Goal: Task Accomplishment & Management: Manage account settings

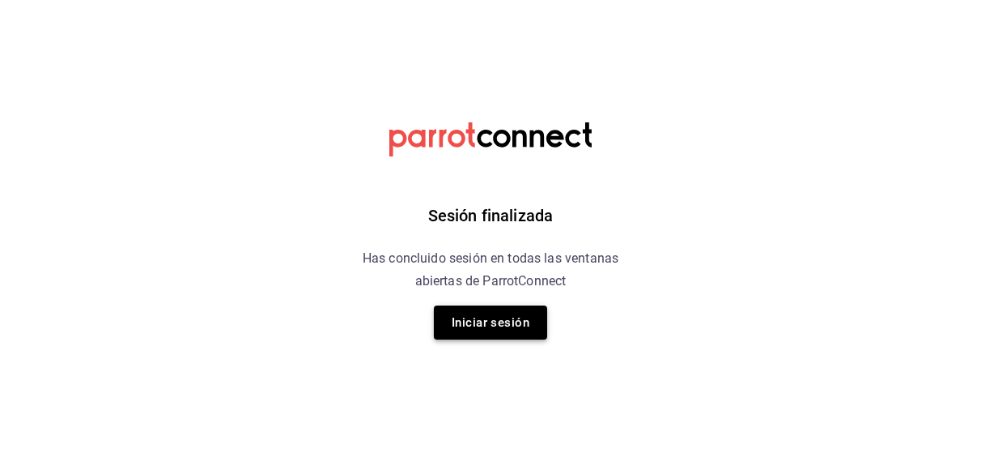
click at [507, 333] on button "Iniciar sesión" at bounding box center [490, 322] width 113 height 34
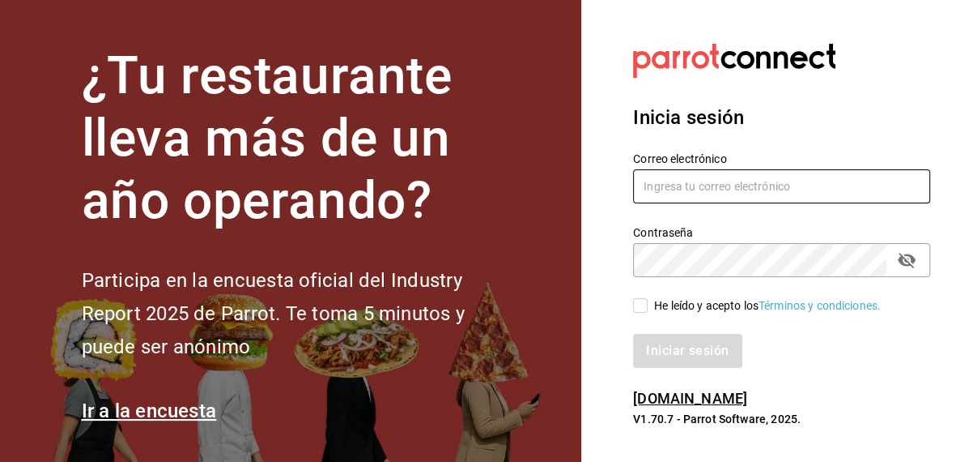
type input "inventarios@papizzas.com.mx"
click at [644, 307] on input "He leído y acepto los Términos y condiciones." at bounding box center [640, 305] width 15 height 15
checkbox input "true"
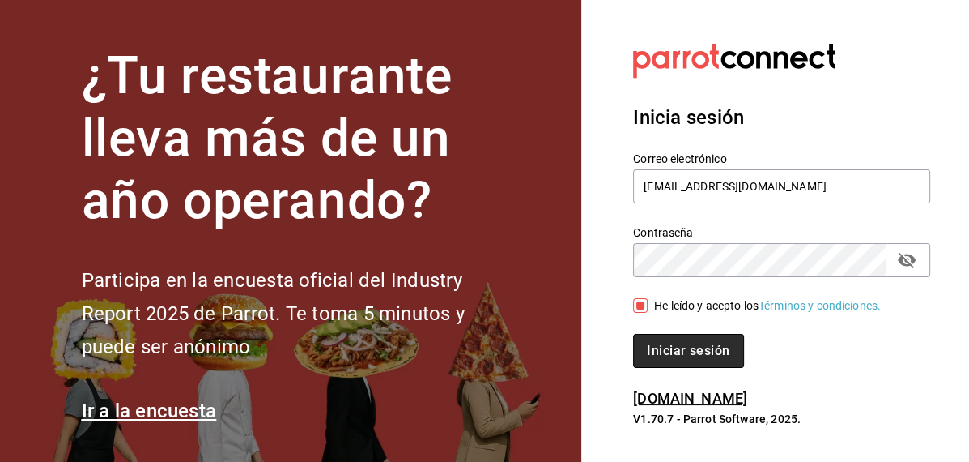
click at [655, 343] on button "Iniciar sesión" at bounding box center [688, 351] width 110 height 34
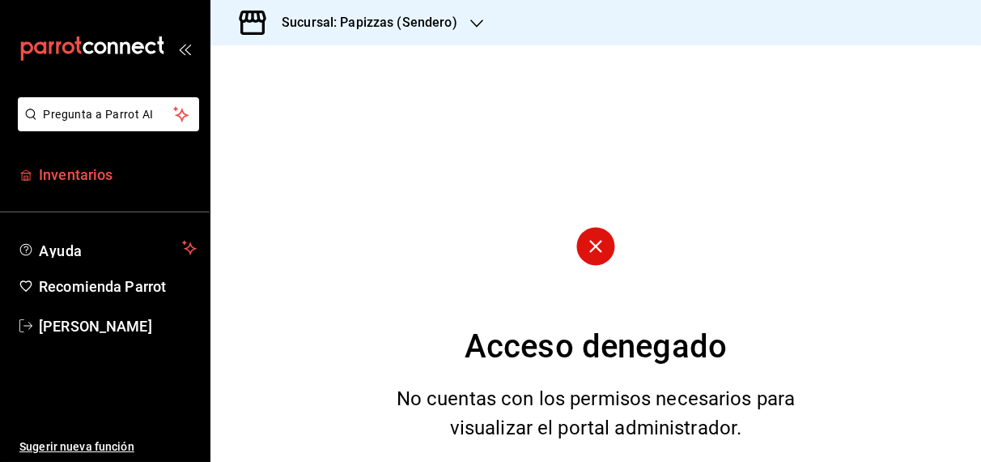
click at [104, 172] on span "Inventarios" at bounding box center [118, 175] width 158 height 22
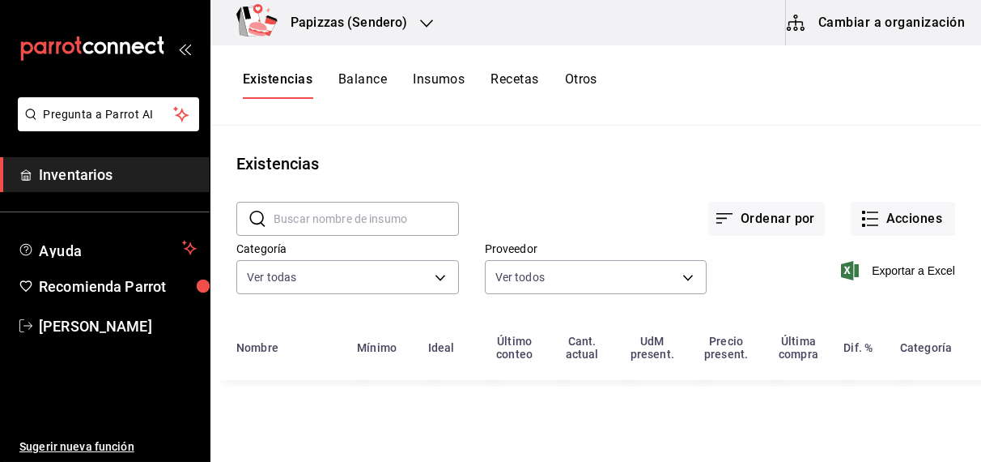
click at [421, 22] on icon "button" at bounding box center [426, 23] width 13 height 8
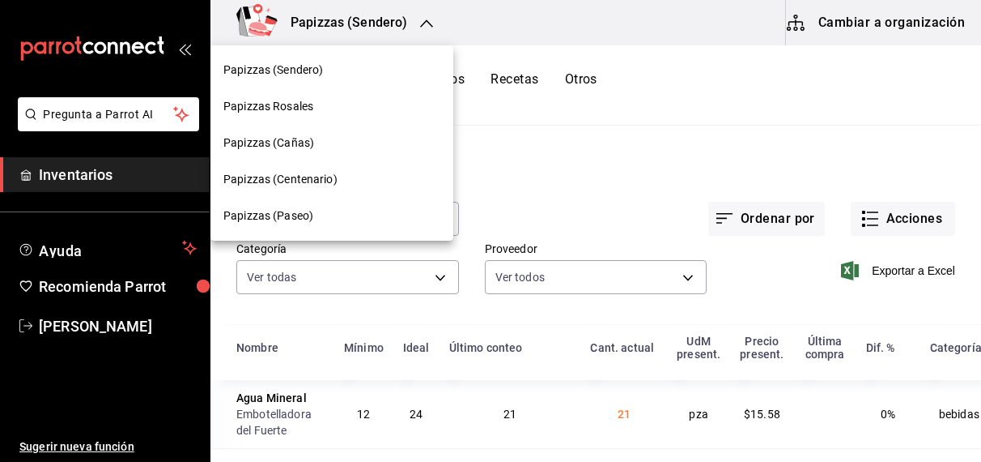
click at [272, 108] on span "Papizzas Rosales" at bounding box center [268, 106] width 90 height 17
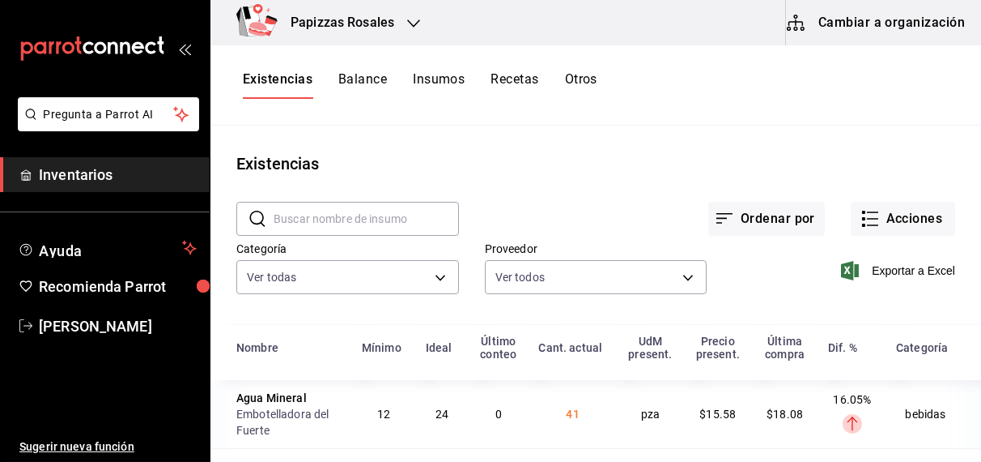
click at [580, 80] on button "Otros" at bounding box center [581, 85] width 32 height 28
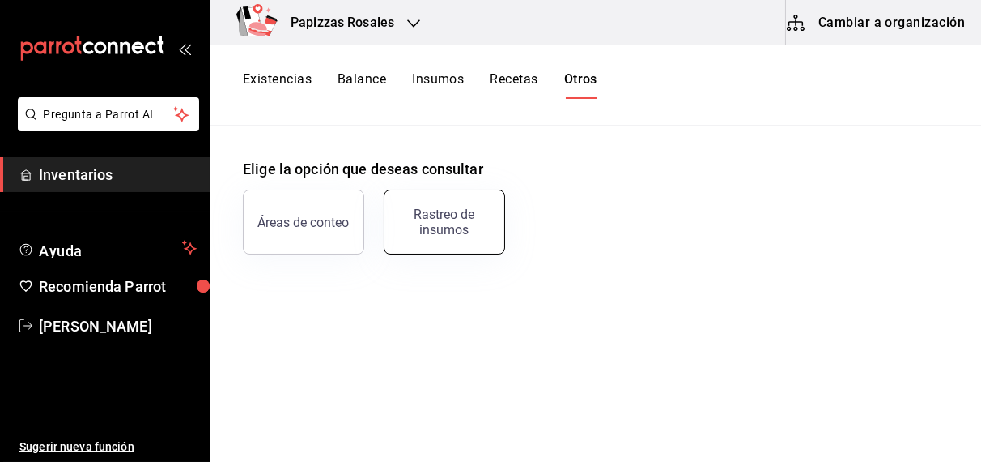
click at [452, 198] on button "Rastreo de insumos" at bounding box center [444, 221] width 121 height 65
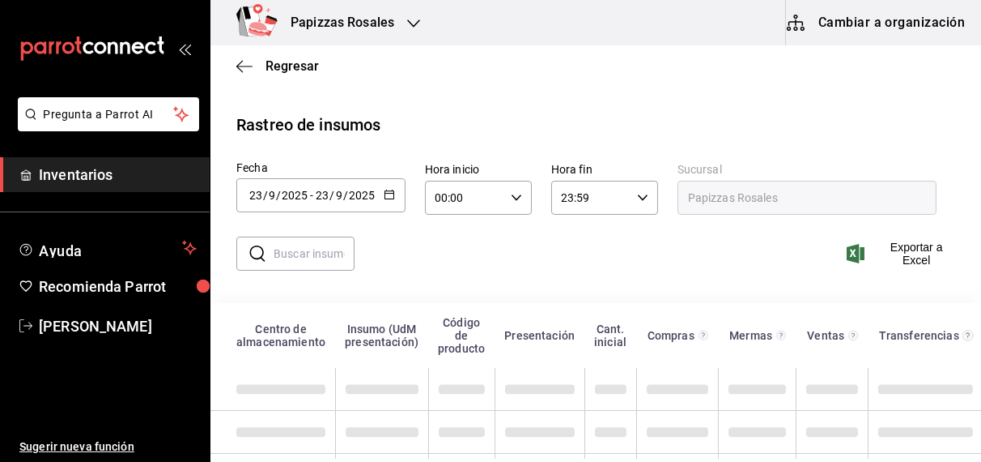
click at [390, 195] on icon "button" at bounding box center [389, 194] width 11 height 11
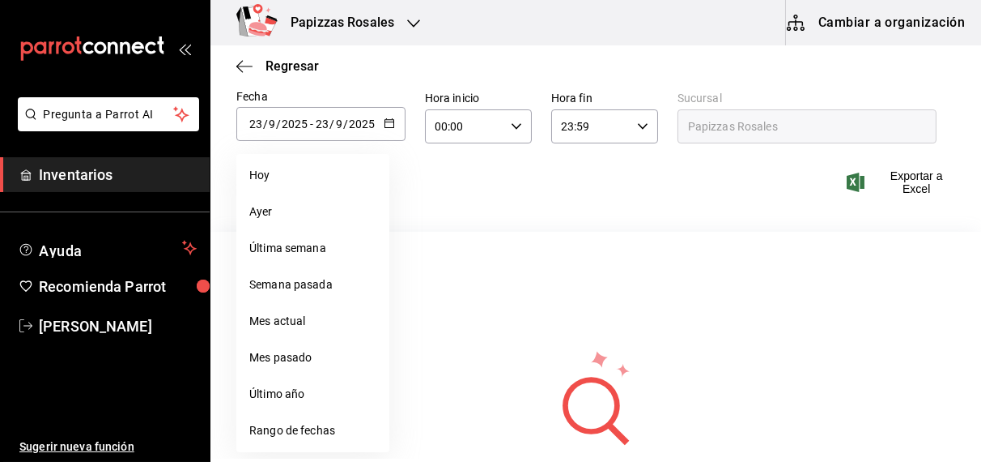
scroll to position [87, 0]
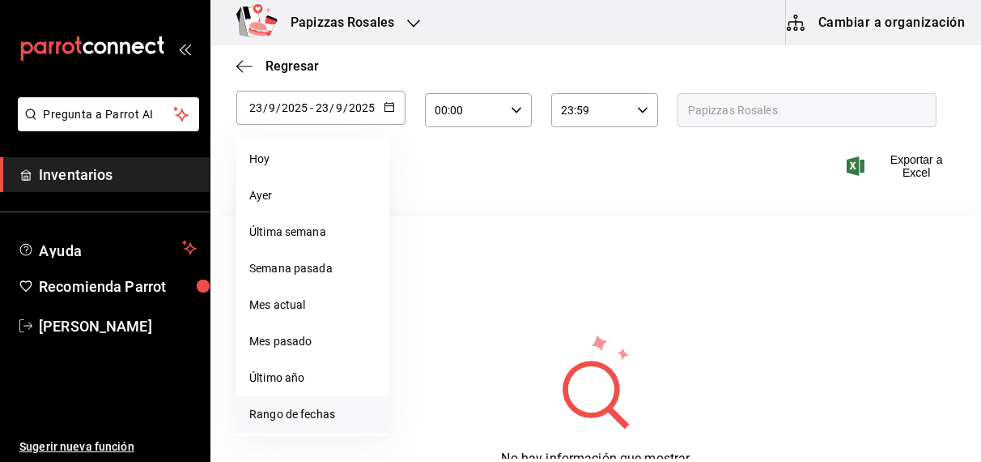
click at [298, 422] on li "Rango de fechas" at bounding box center [312, 414] width 153 height 36
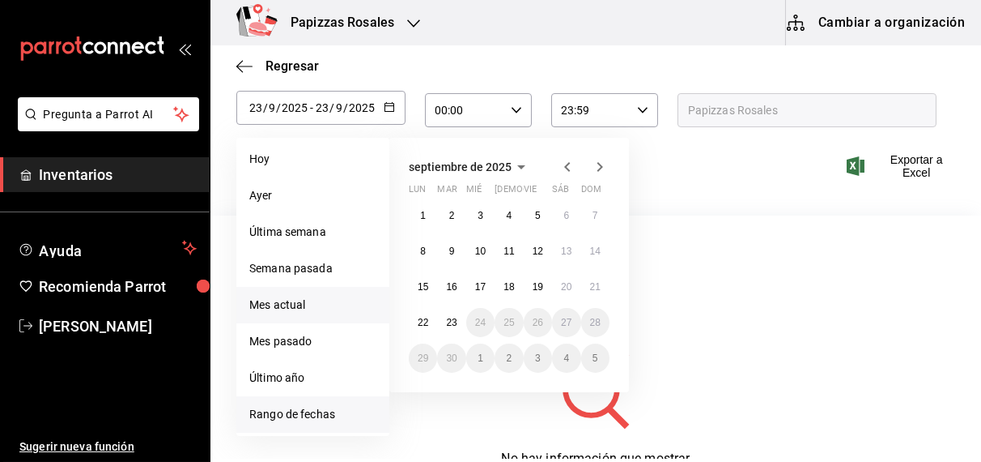
click at [291, 308] on li "Mes actual" at bounding box center [312, 305] width 153 height 36
type input "2025-09-01"
type input "1"
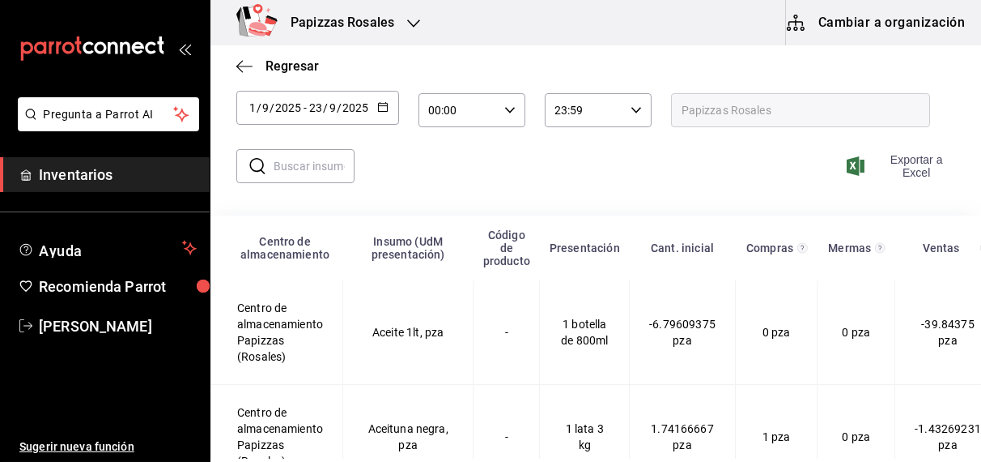
click at [893, 164] on span "Exportar a Excel" at bounding box center [902, 166] width 105 height 26
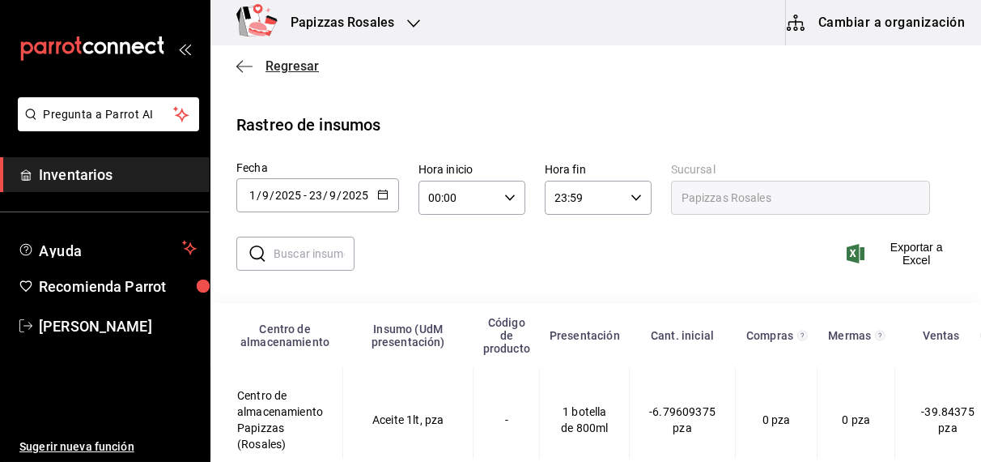
click at [271, 69] on span "Regresar" at bounding box center [292, 65] width 53 height 15
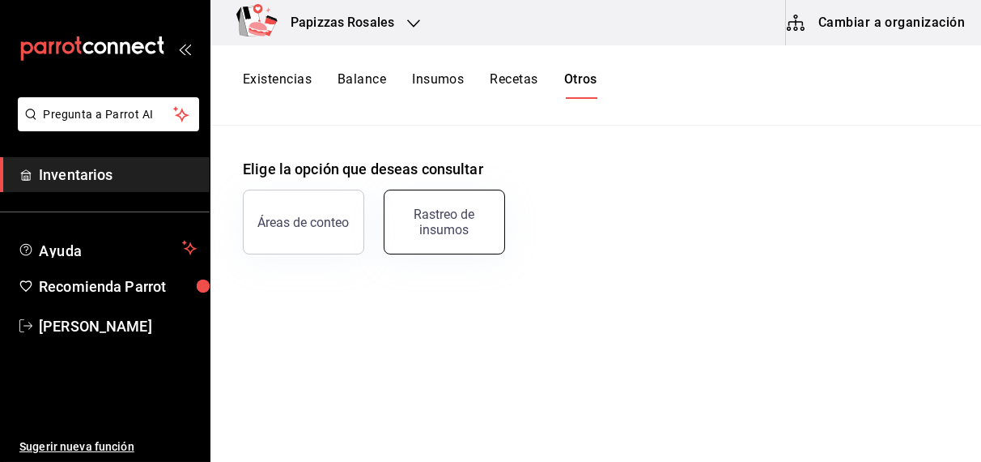
click at [449, 237] on button "Rastreo de insumos" at bounding box center [444, 221] width 121 height 65
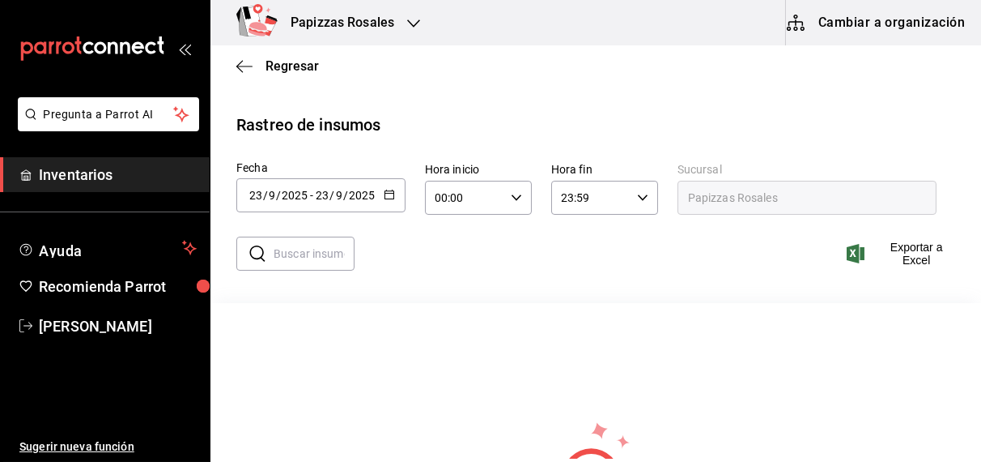
click at [386, 197] on icon "button" at bounding box center [389, 194] width 11 height 11
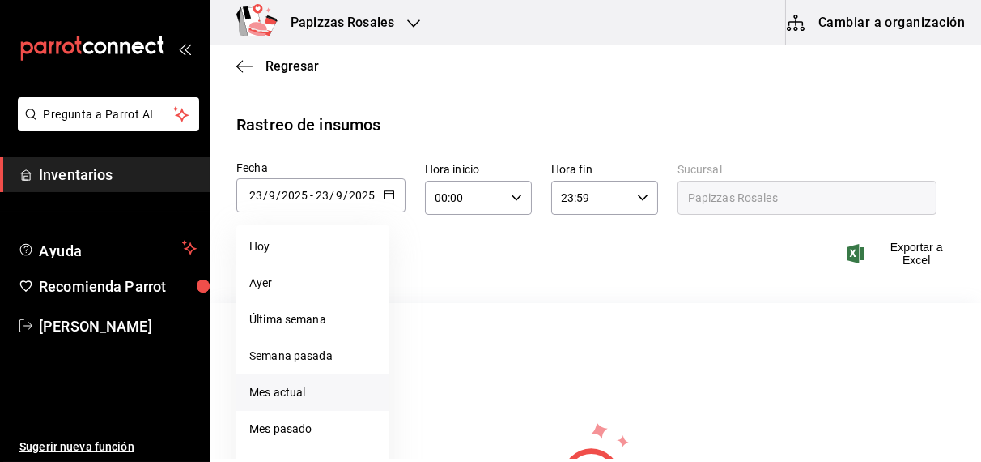
click at [286, 389] on li "Mes actual" at bounding box center [312, 392] width 153 height 36
type input "2025-09-01"
type input "1"
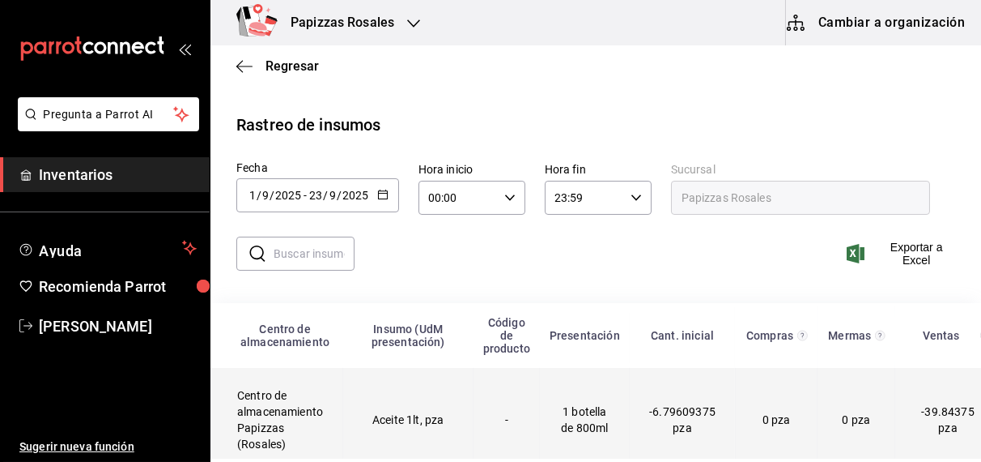
click at [405, 420] on td "Aceite 1lt, pza" at bounding box center [408, 420] width 130 height 104
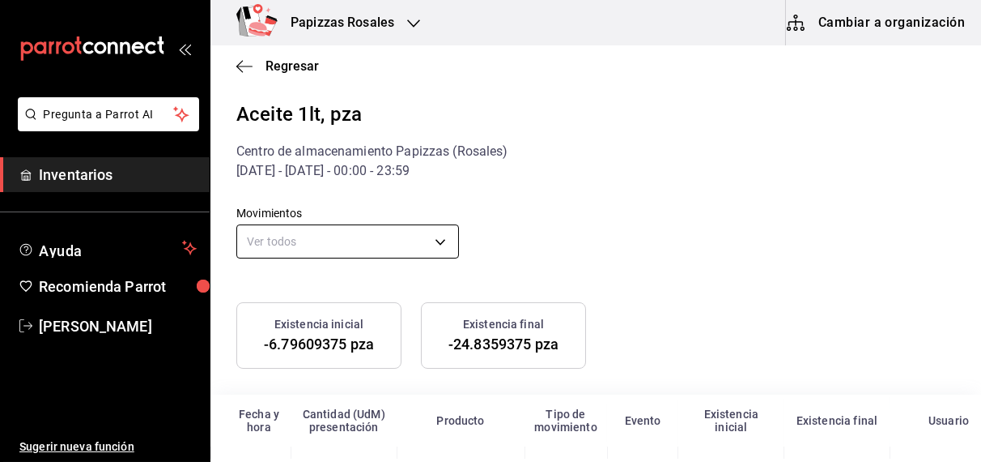
click at [361, 238] on body "Pregunta a Parrot AI Inventarios Ayuda Recomienda Parrot OBDULIA JANNETH CASTRO…" at bounding box center [490, 229] width 981 height 458
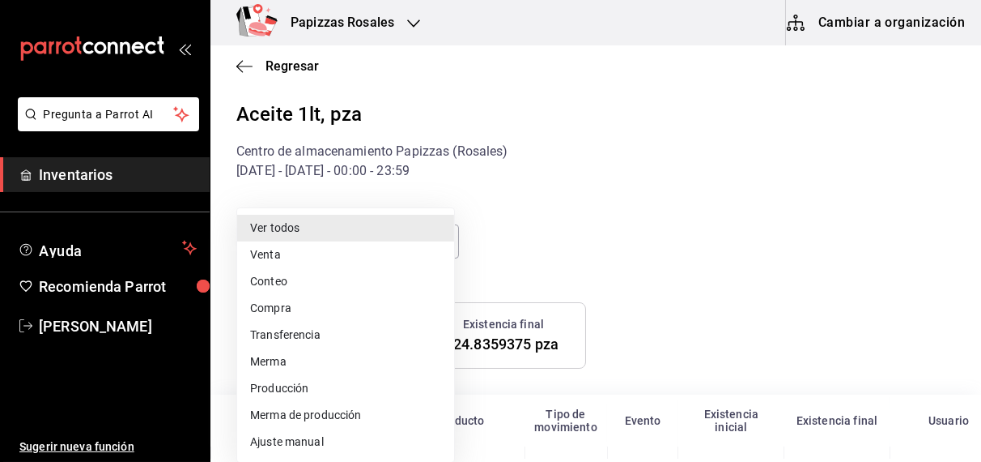
click at [286, 449] on li "Ajuste manual" at bounding box center [345, 441] width 217 height 27
type input "MANUAL_ADJUSTMENT"
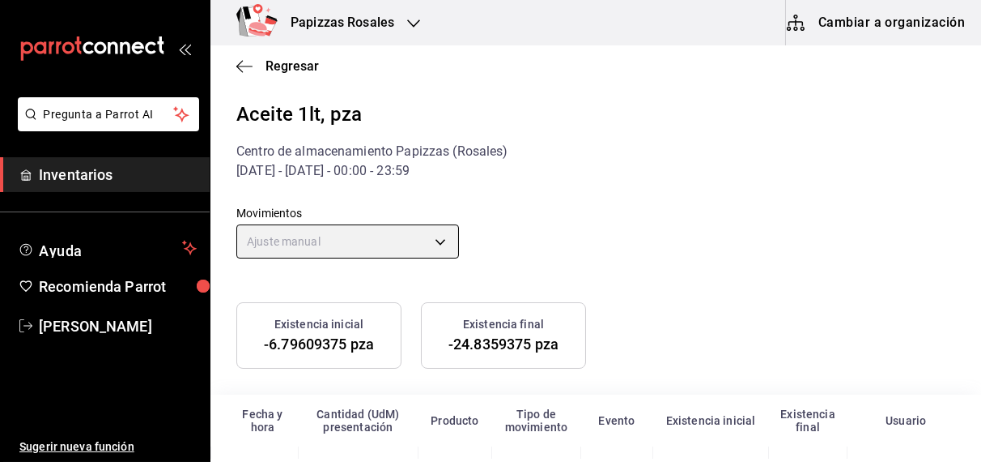
scroll to position [98, 0]
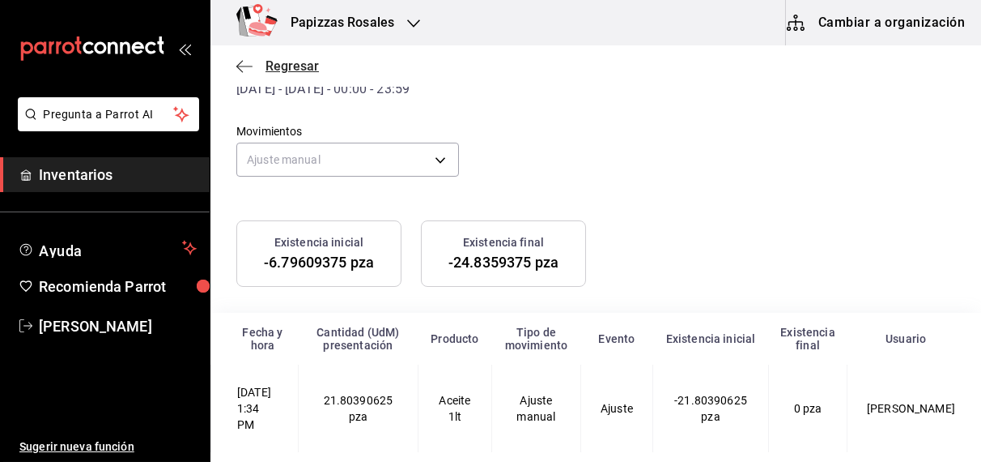
click at [294, 58] on span "Regresar" at bounding box center [292, 65] width 53 height 15
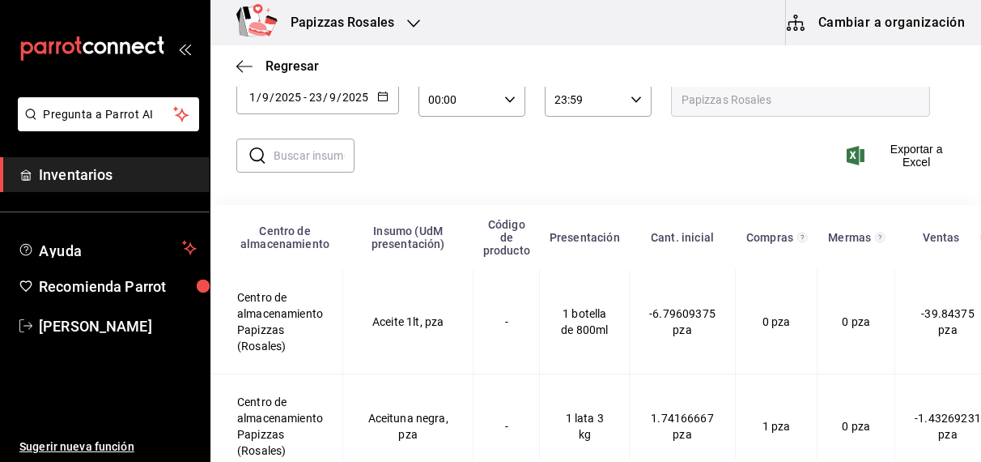
click at [291, 62] on span "Regresar" at bounding box center [292, 65] width 53 height 15
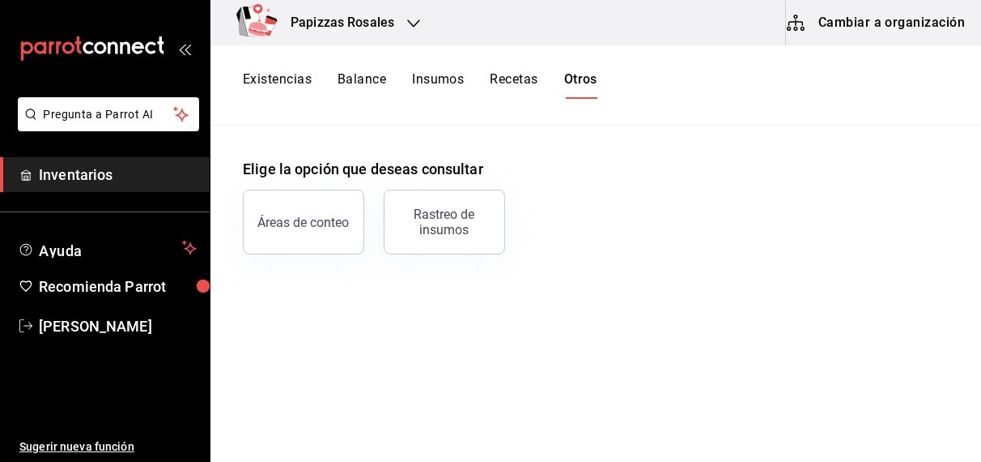
click at [283, 79] on button "Existencias" at bounding box center [277, 85] width 69 height 28
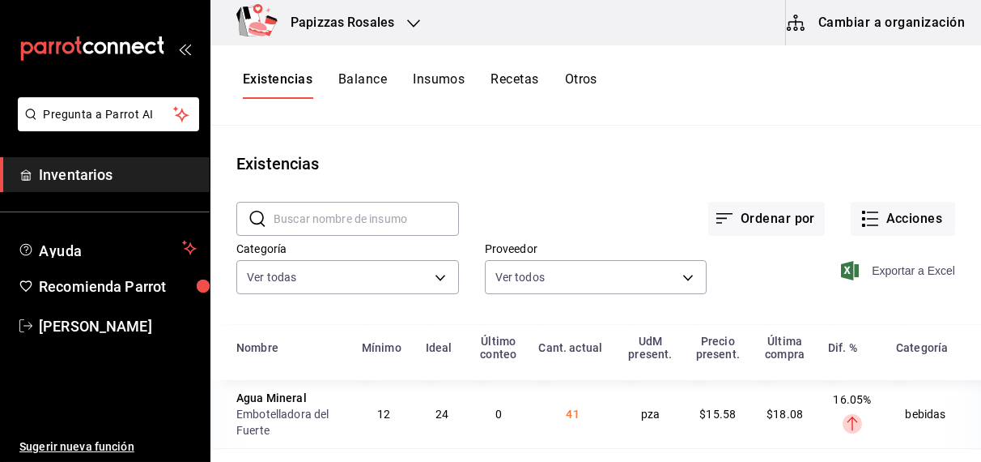
click at [887, 270] on span "Exportar a Excel" at bounding box center [899, 270] width 111 height 19
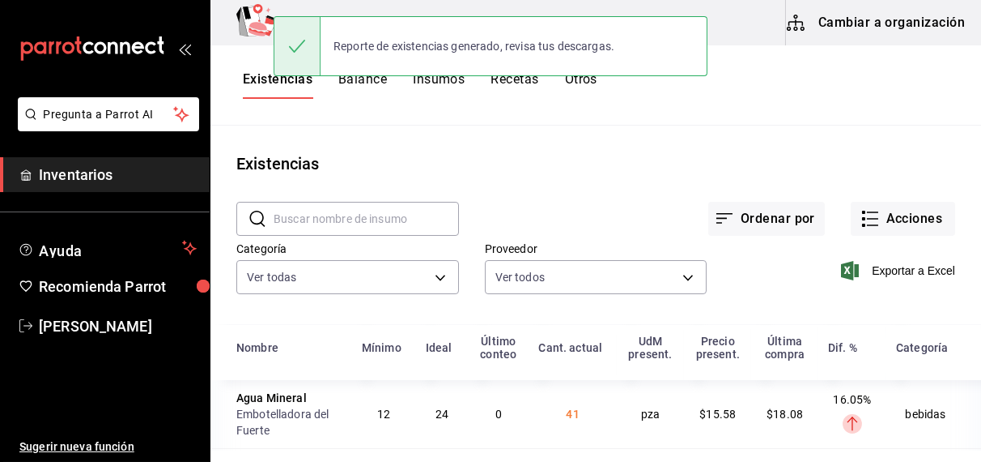
click at [372, 81] on button "Balance" at bounding box center [362, 85] width 49 height 28
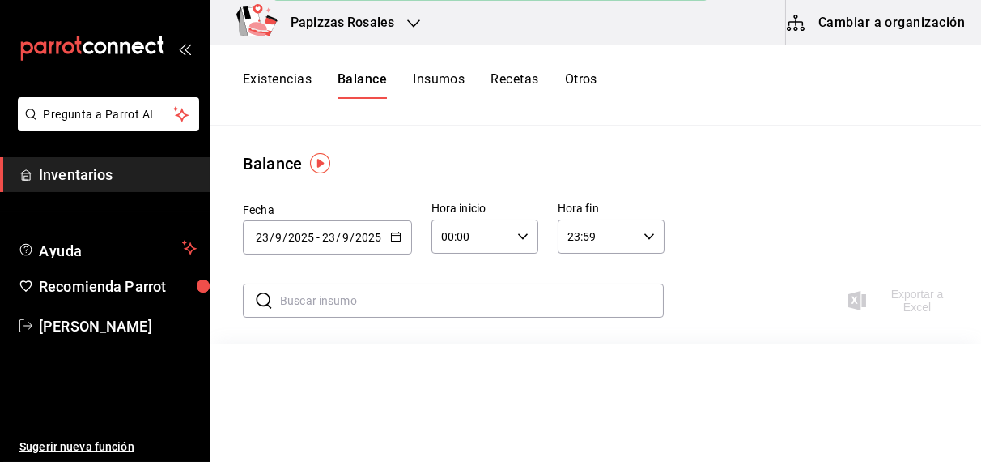
click at [393, 231] on icon "button" at bounding box center [395, 236] width 11 height 11
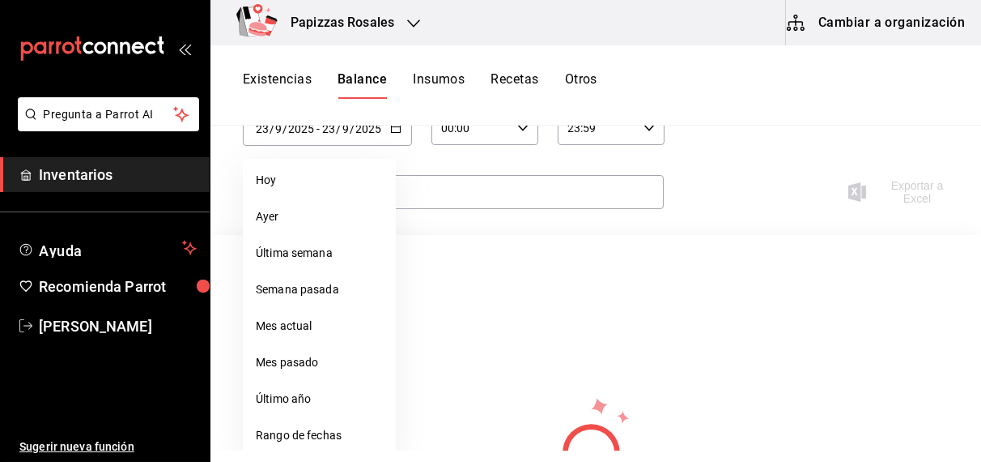
scroll to position [111, 0]
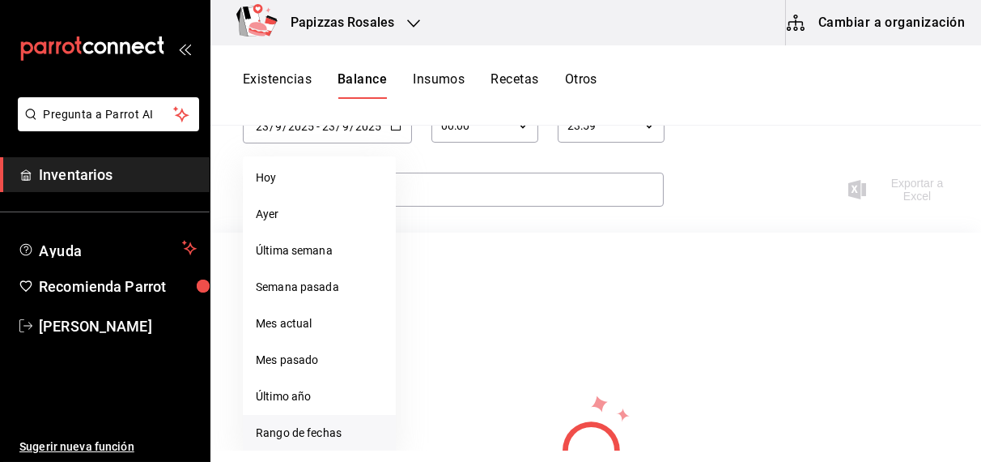
click at [287, 438] on li "Rango de fechas" at bounding box center [319, 433] width 153 height 36
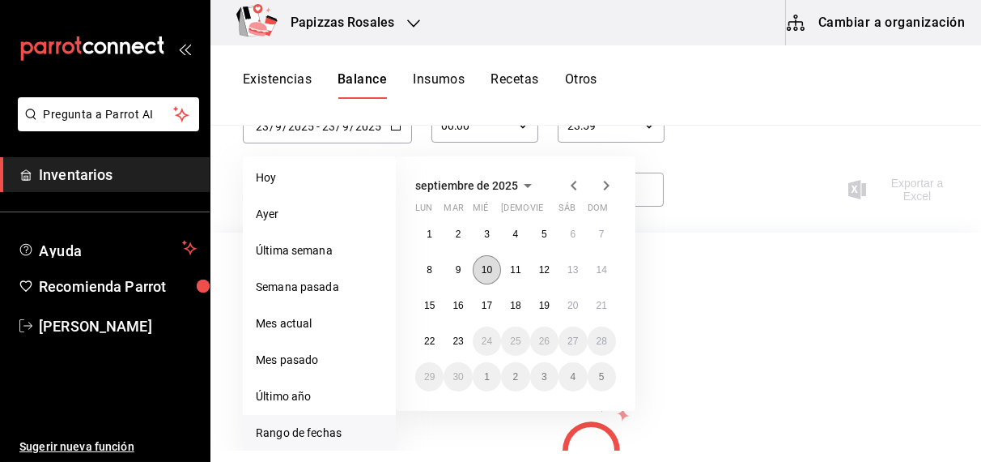
click at [483, 267] on abbr "10" at bounding box center [487, 269] width 11 height 11
click at [459, 338] on abbr "23" at bounding box center [458, 340] width 11 height 11
type input "2025-09-10"
type input "10"
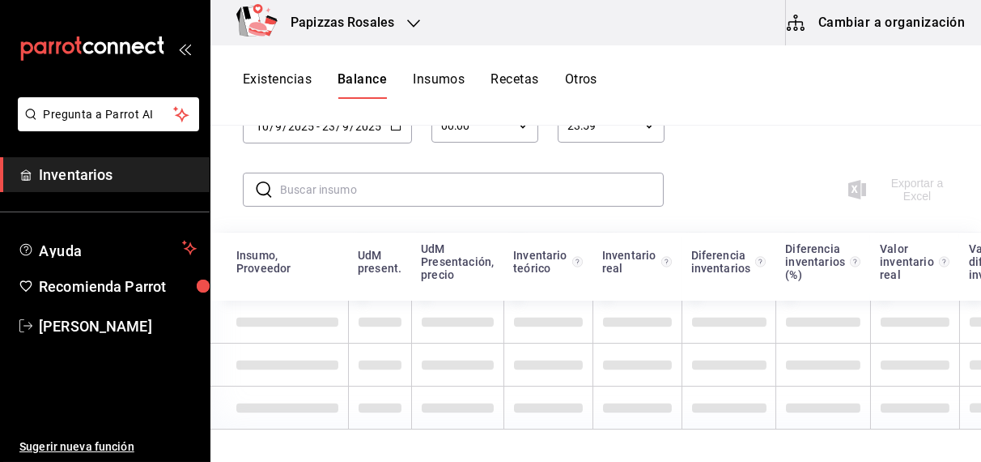
click at [523, 127] on icon "button" at bounding box center [522, 125] width 11 height 11
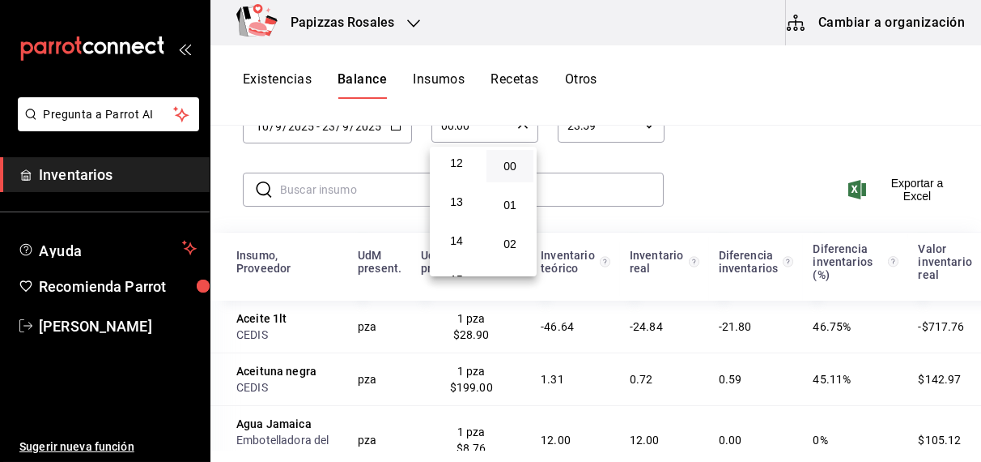
scroll to position [481, 0]
click at [458, 197] on span "13" at bounding box center [457, 190] width 28 height 13
click at [513, 217] on span "35" at bounding box center [510, 210] width 28 height 13
type input "13:35"
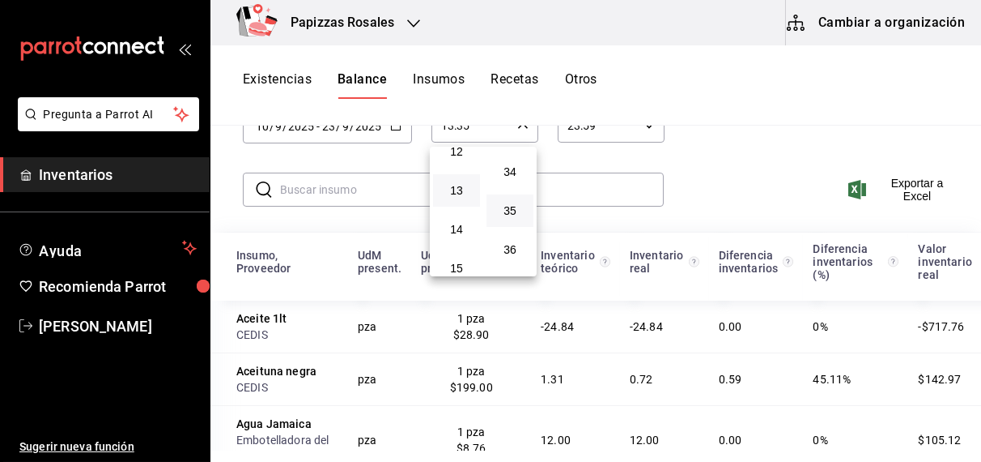
click at [912, 185] on div at bounding box center [490, 231] width 981 height 462
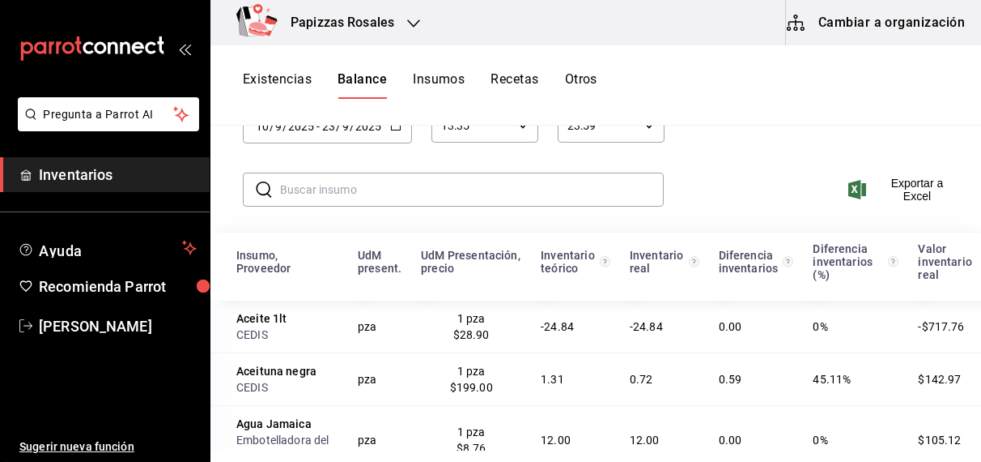
scroll to position [105, 0]
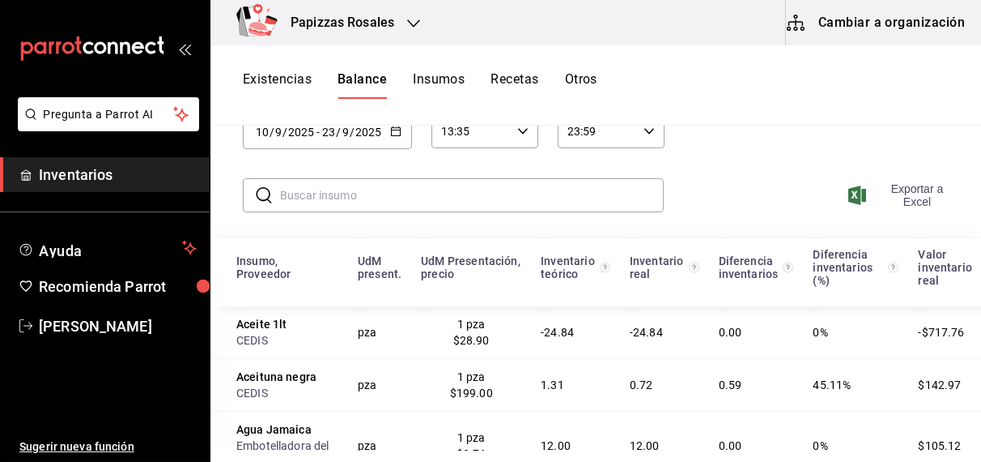
click at [908, 197] on span "Exportar a Excel" at bounding box center [904, 195] width 104 height 26
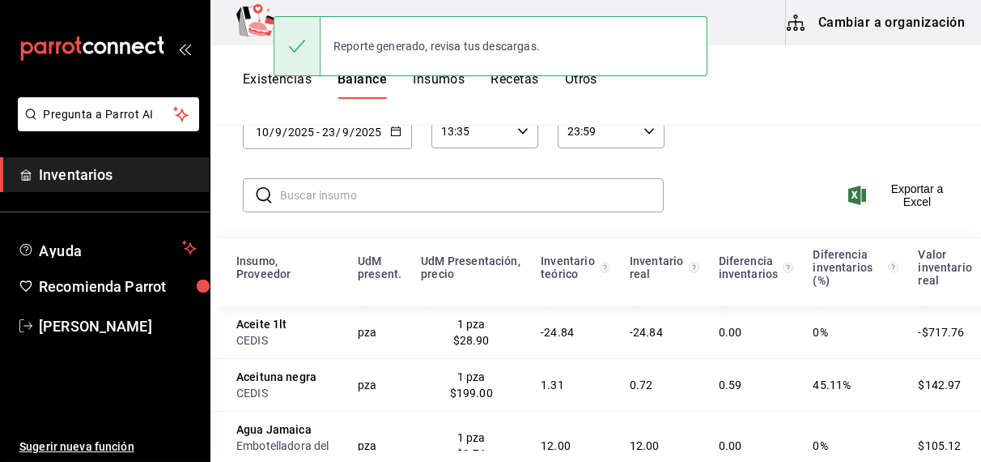
scroll to position [0, 0]
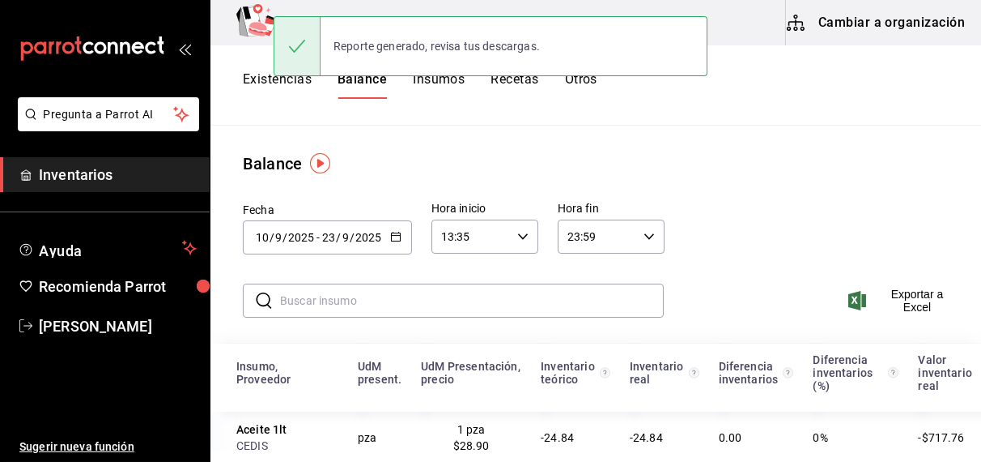
click at [267, 72] on button "Existencias" at bounding box center [277, 85] width 69 height 28
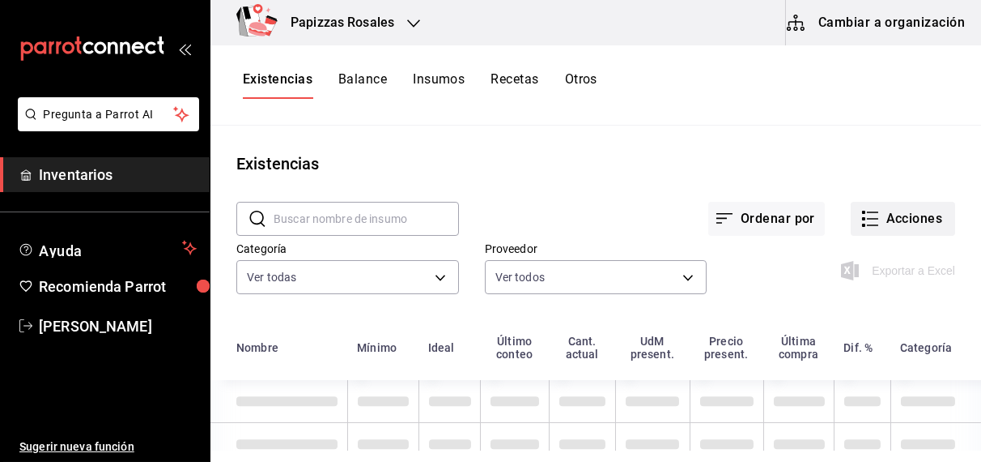
click at [908, 217] on button "Acciones" at bounding box center [903, 219] width 104 height 34
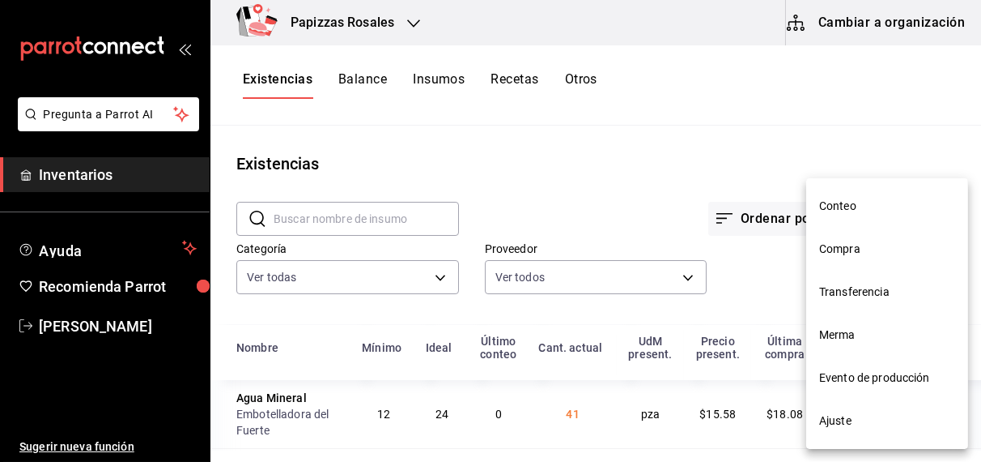
click at [852, 252] on span "Compra" at bounding box center [887, 248] width 136 height 17
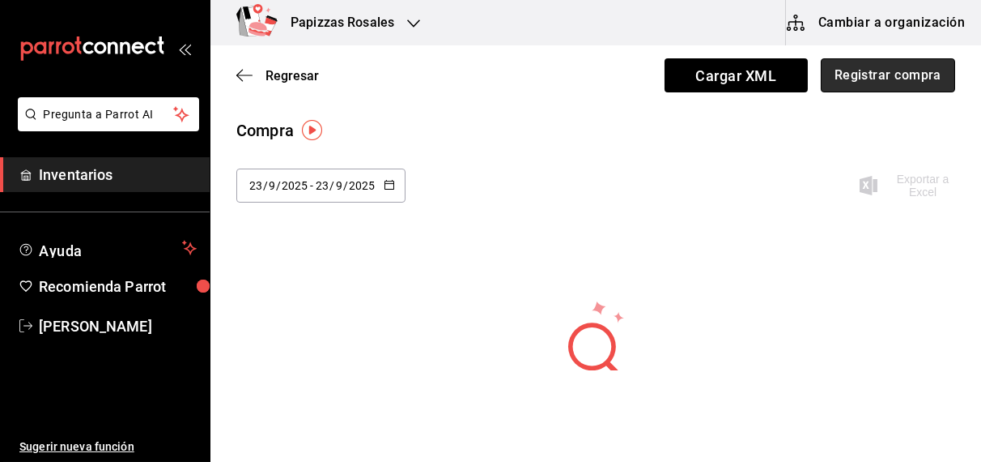
click at [876, 72] on button "Registrar compra" at bounding box center [888, 75] width 134 height 34
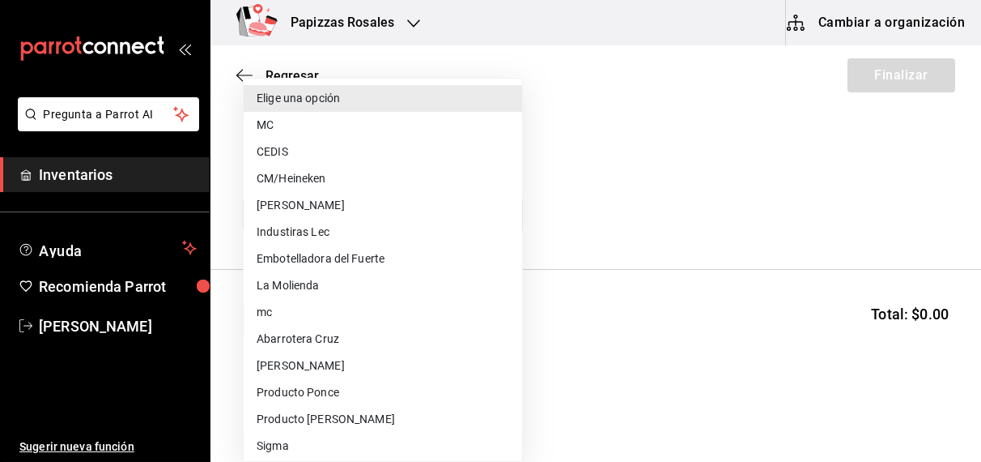
click at [462, 206] on body "Pregunta a Parrot AI Inventarios Ayuda Recomienda Parrot OBDULIA JANNETH CASTRO…" at bounding box center [490, 185] width 981 height 370
click at [337, 253] on li "Embotelladora del Fuerte" at bounding box center [383, 258] width 279 height 27
type input "2a449e60-1878-40e8-ba60-5a9907f89e6b"
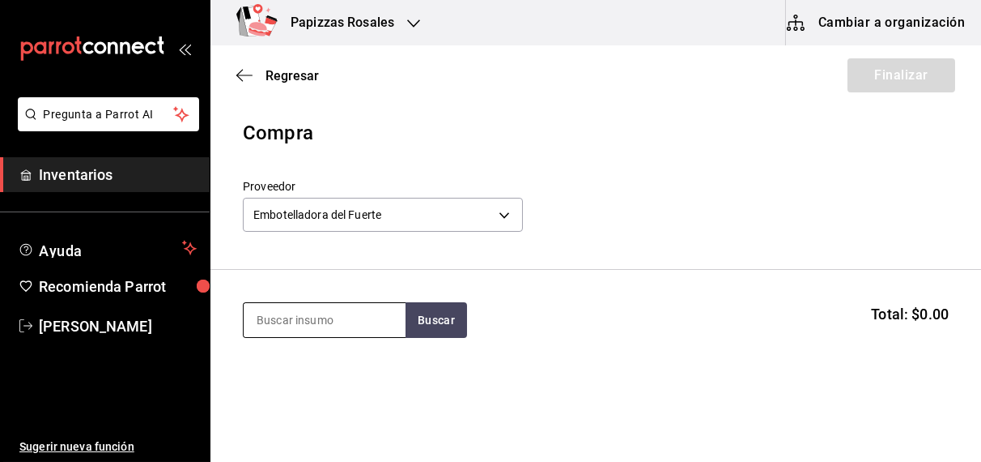
click at [359, 325] on input at bounding box center [325, 320] width 162 height 34
type input "cola lata"
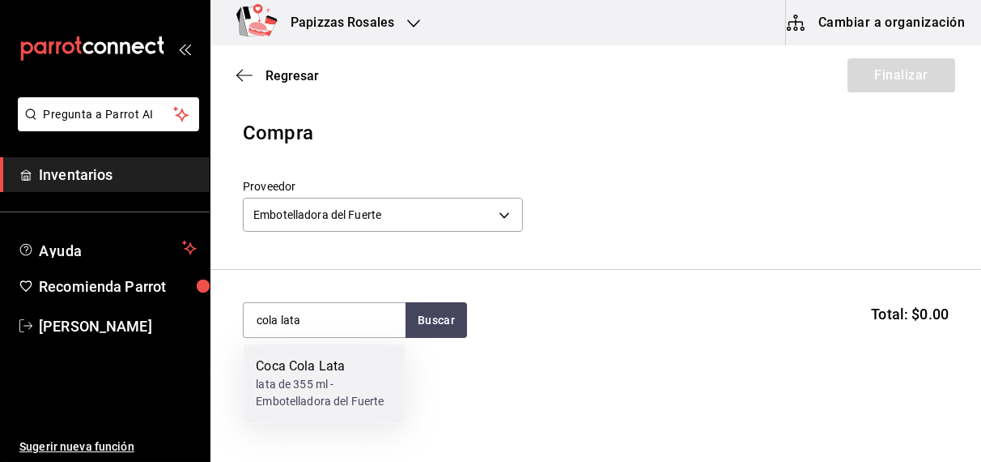
click at [328, 395] on div "lata de 355 ml - Embotelladora del Fuerte" at bounding box center [324, 393] width 136 height 34
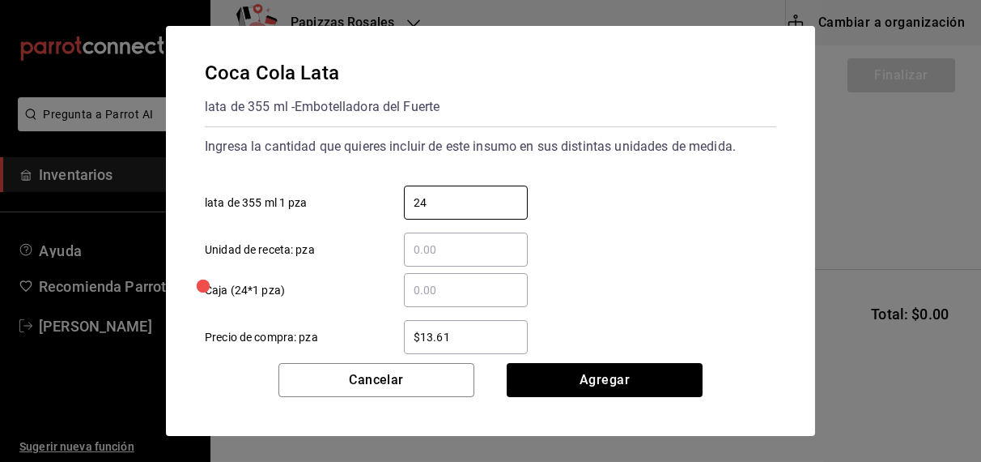
type input "24"
click at [490, 287] on input "​ Caja (24*1 pza)" at bounding box center [466, 289] width 124 height 19
type input "$6"
type input "$16.75"
click button "Agregar" at bounding box center [605, 380] width 196 height 34
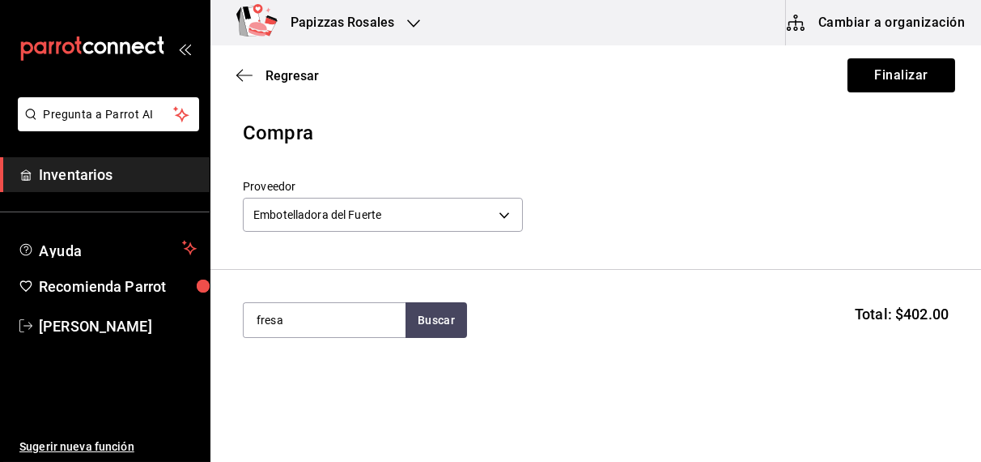
type input "fresa"
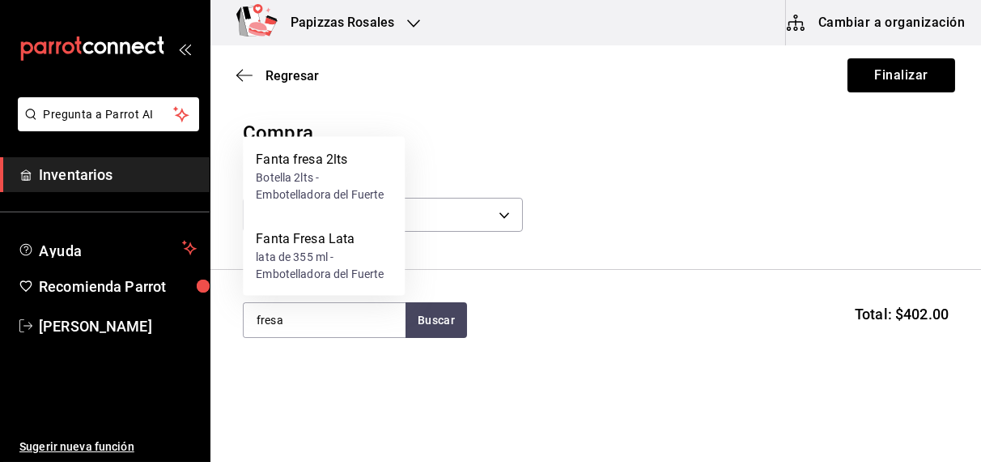
click at [326, 249] on div "lata de 355 ml - Embotelladora del Fuerte" at bounding box center [324, 266] width 136 height 34
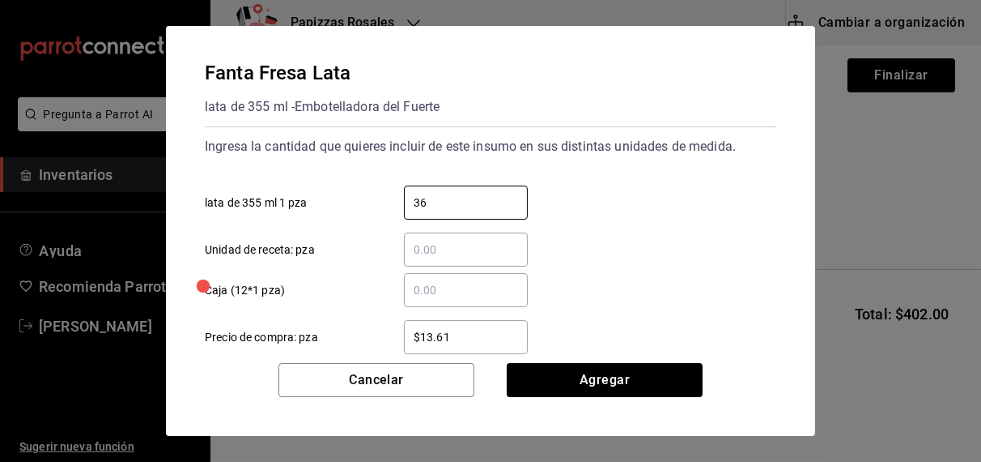
type input "36"
type input "$16.75"
click button "Agregar" at bounding box center [605, 380] width 196 height 34
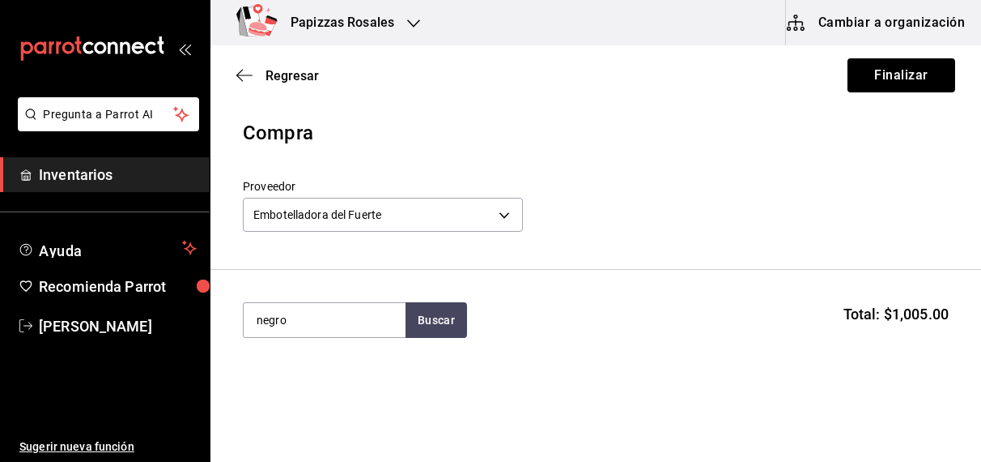
type input "negro"
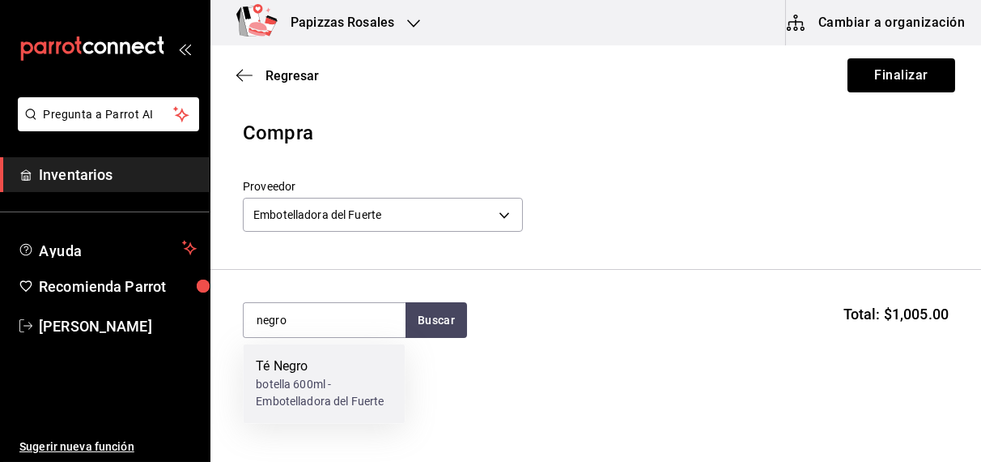
click at [307, 379] on div "botella 600ml - Embotelladora del Fuerte" at bounding box center [324, 393] width 136 height 34
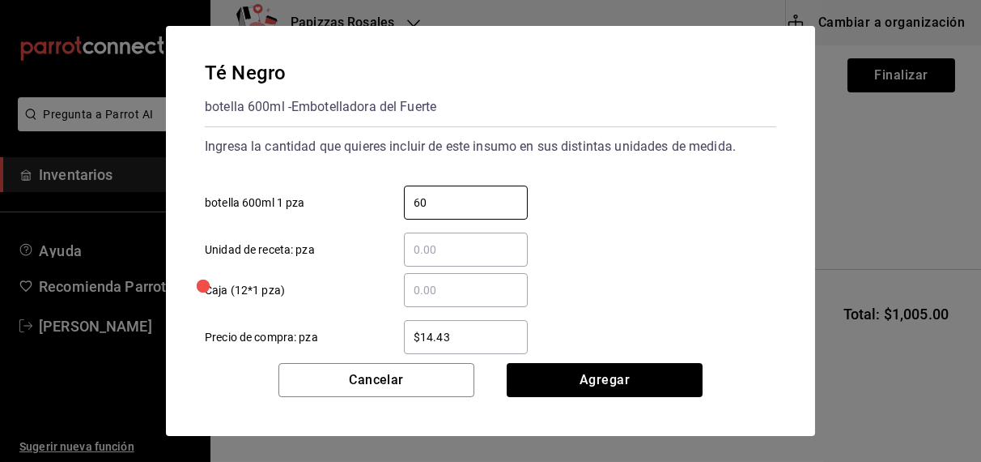
type input "60"
type input "$16.75"
click button "Agregar" at bounding box center [605, 380] width 196 height 34
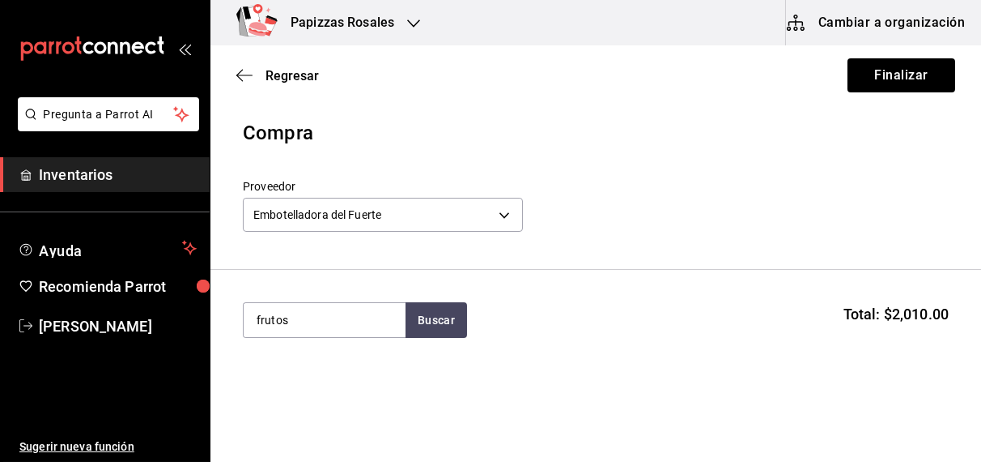
type input "frutos"
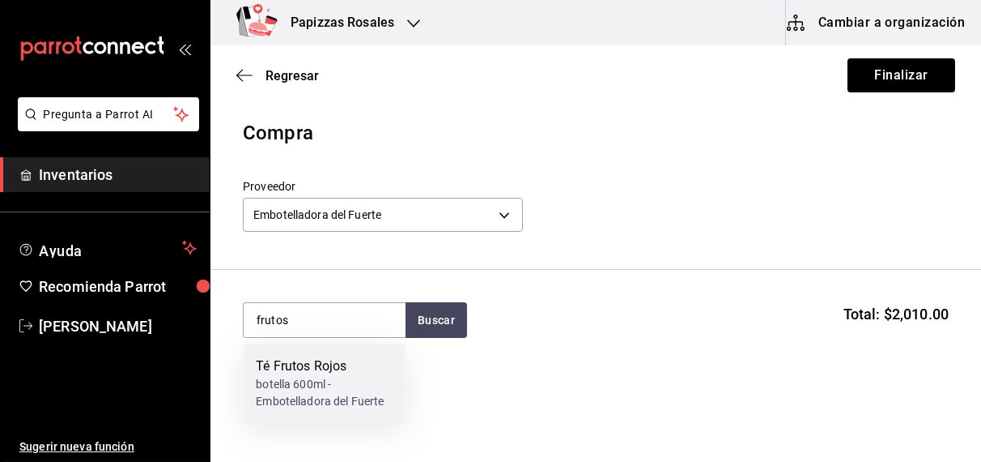
click at [311, 389] on div "botella 600ml - Embotelladora del Fuerte" at bounding box center [324, 393] width 136 height 34
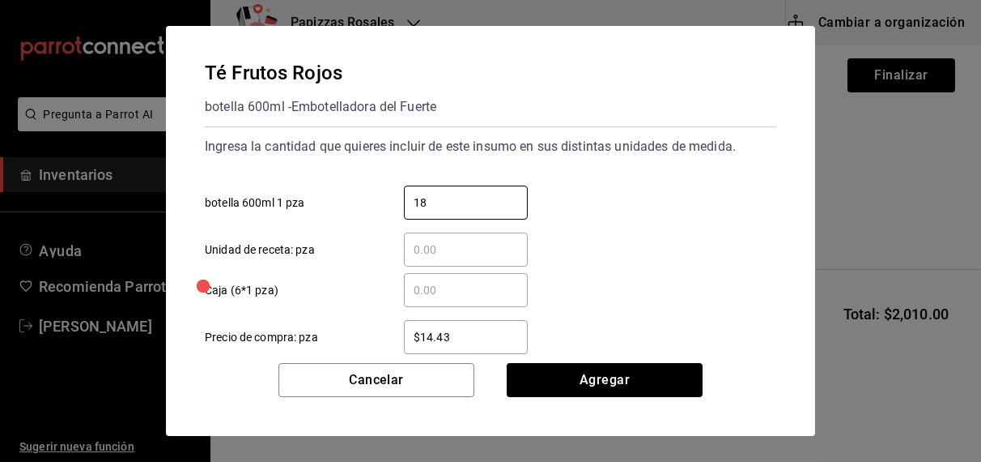
type input "18"
type input "$16.75"
click button "Agregar" at bounding box center [605, 380] width 196 height 34
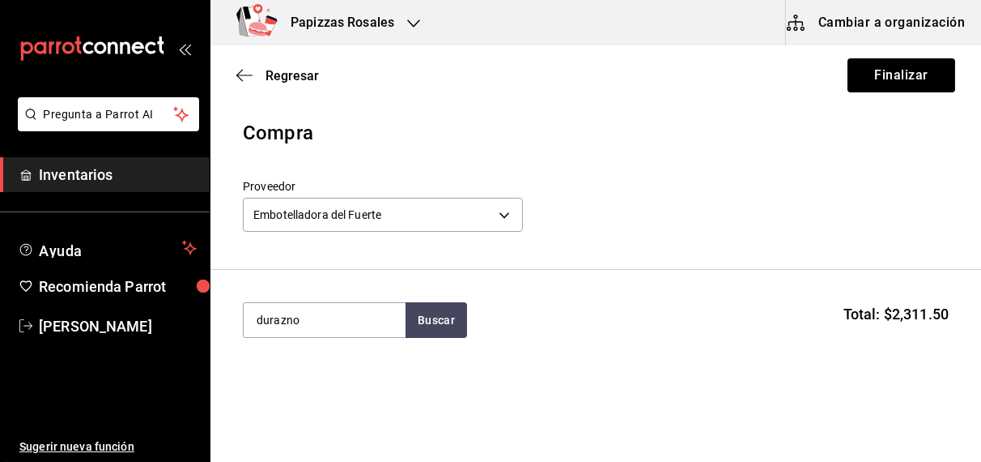
type input "durazno"
click at [321, 368] on div "Té Durazno" at bounding box center [324, 366] width 136 height 19
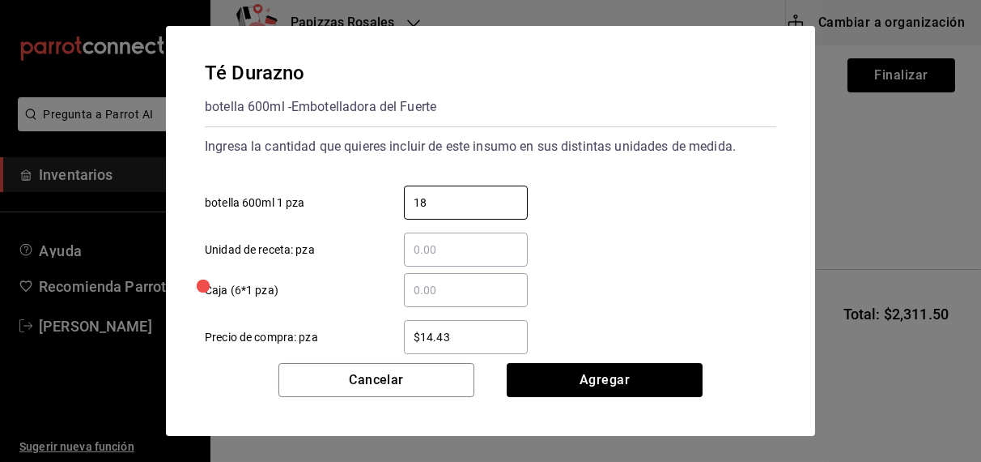
type input "18"
type input "$16.75"
click button "Agregar" at bounding box center [605, 380] width 196 height 34
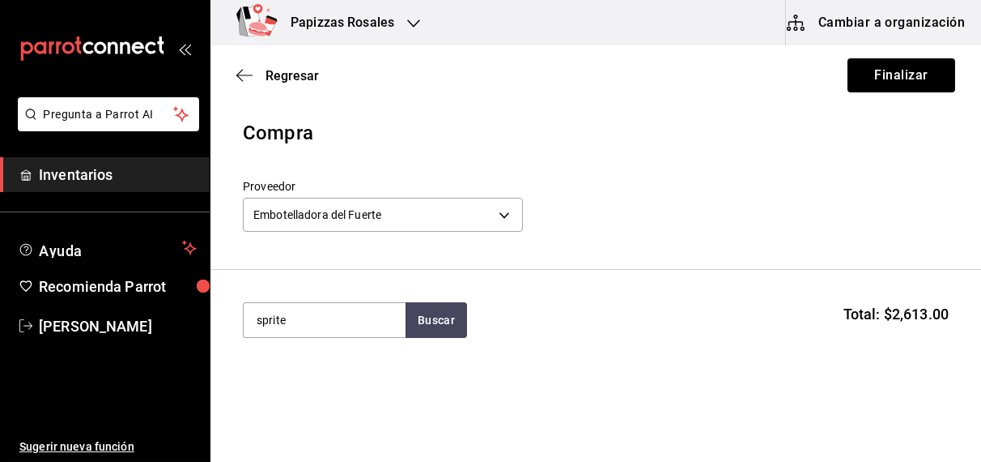
type input "sprite"
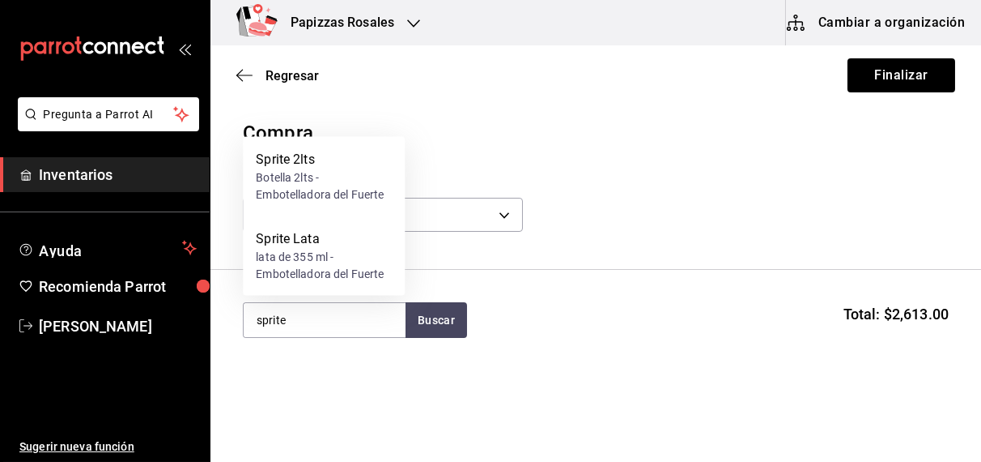
click at [309, 270] on div "lata de 355 ml - Embotelladora del Fuerte" at bounding box center [324, 266] width 136 height 34
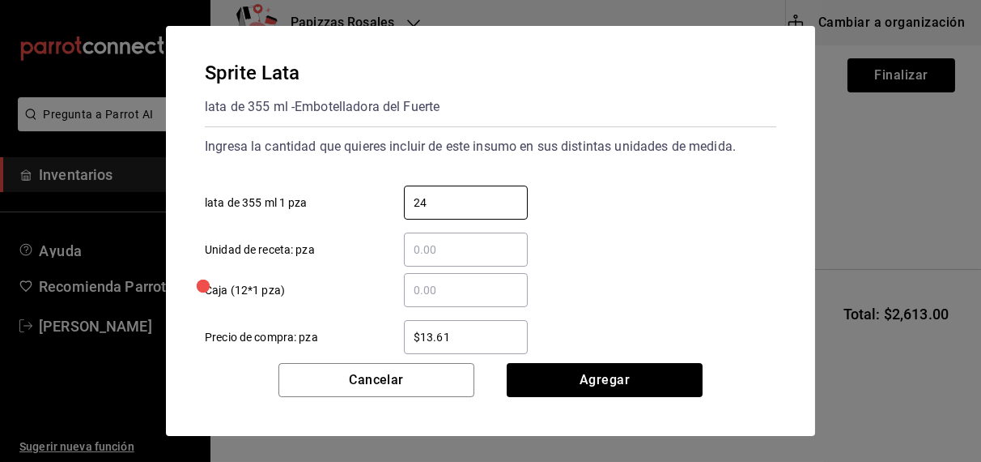
type input "24"
type input "$16.75"
click button "Agregar" at bounding box center [605, 380] width 196 height 34
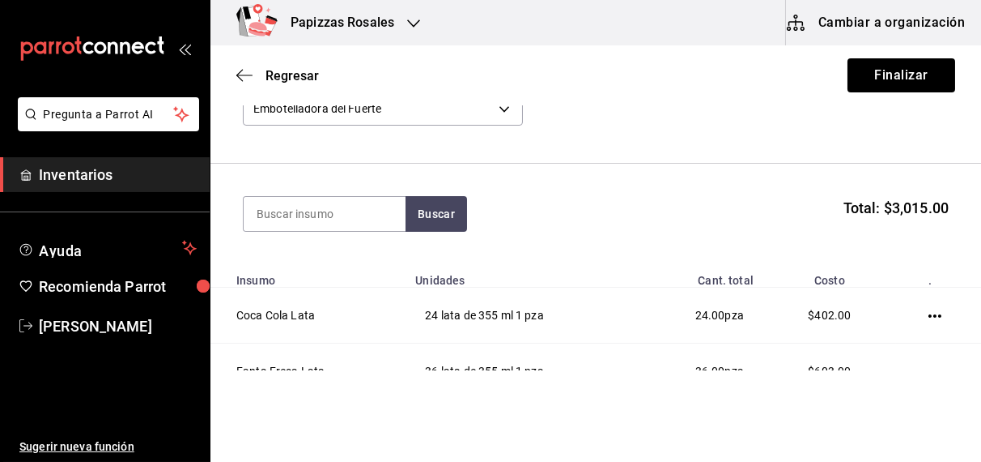
scroll to position [108, 0]
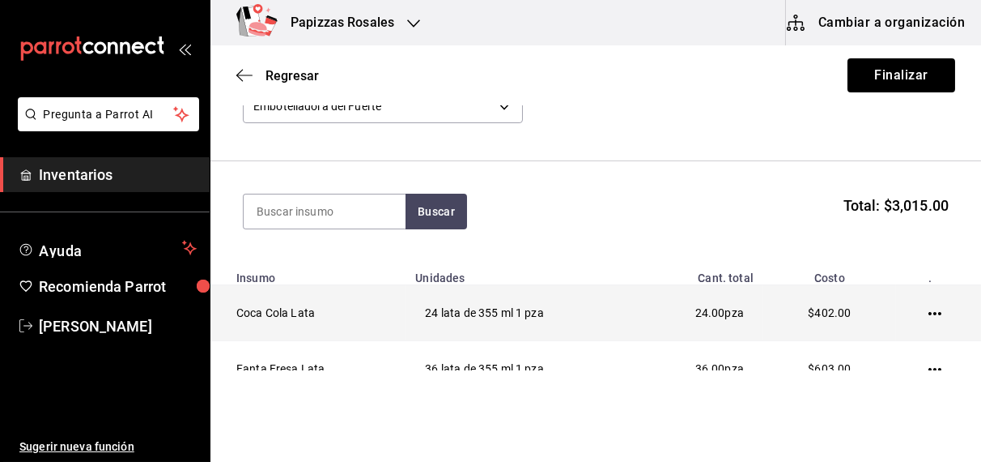
click at [929, 313] on icon "button" at bounding box center [935, 313] width 13 height 3
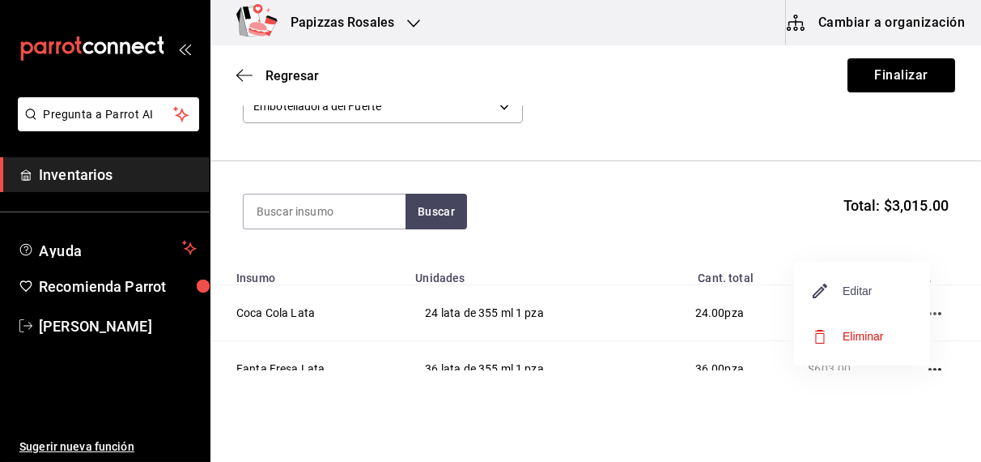
click at [867, 287] on span "Editar" at bounding box center [843, 290] width 59 height 19
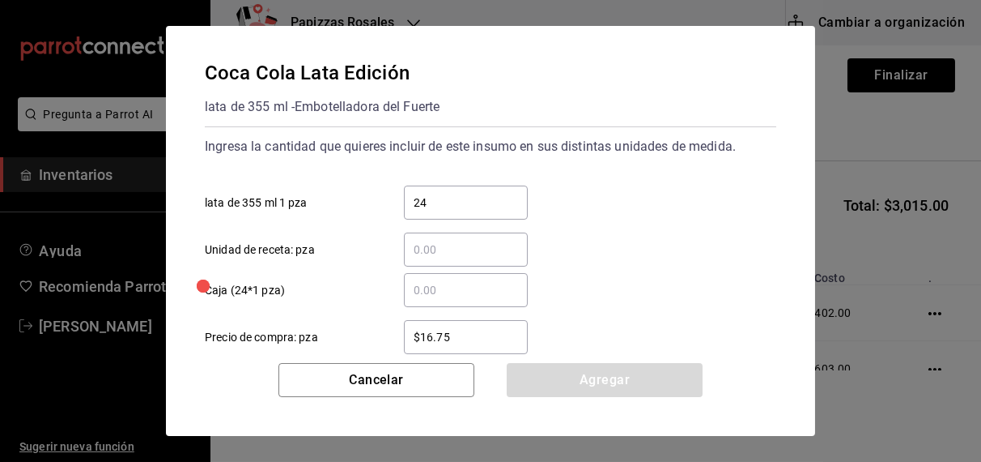
click at [497, 341] on input "$16.75" at bounding box center [466, 336] width 124 height 19
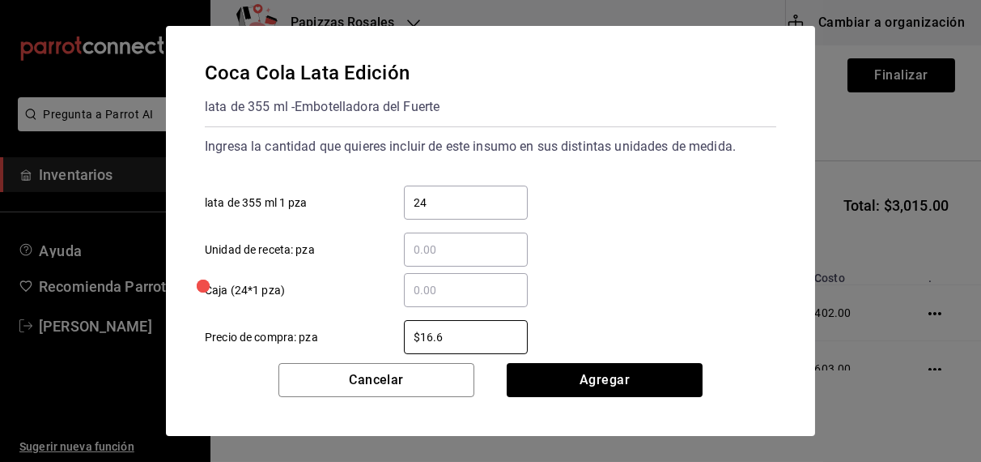
type input "$16.67"
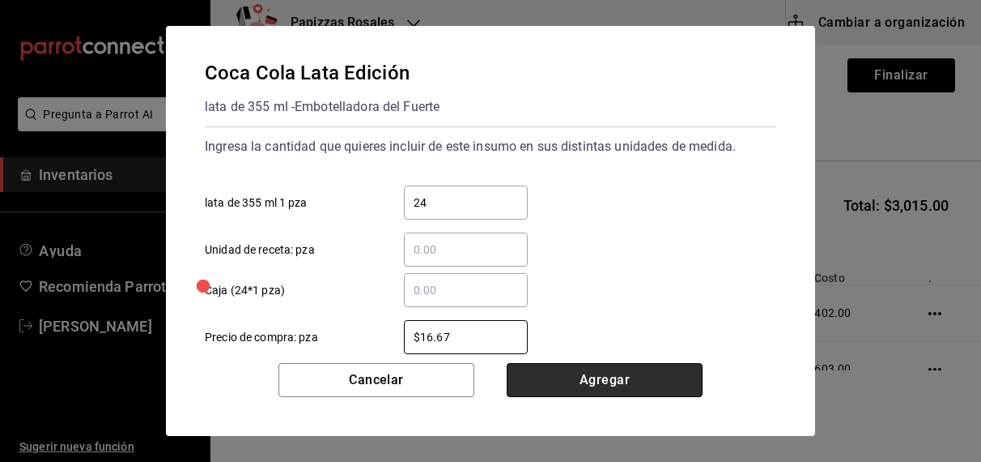
click at [611, 376] on button "Agregar" at bounding box center [605, 380] width 196 height 34
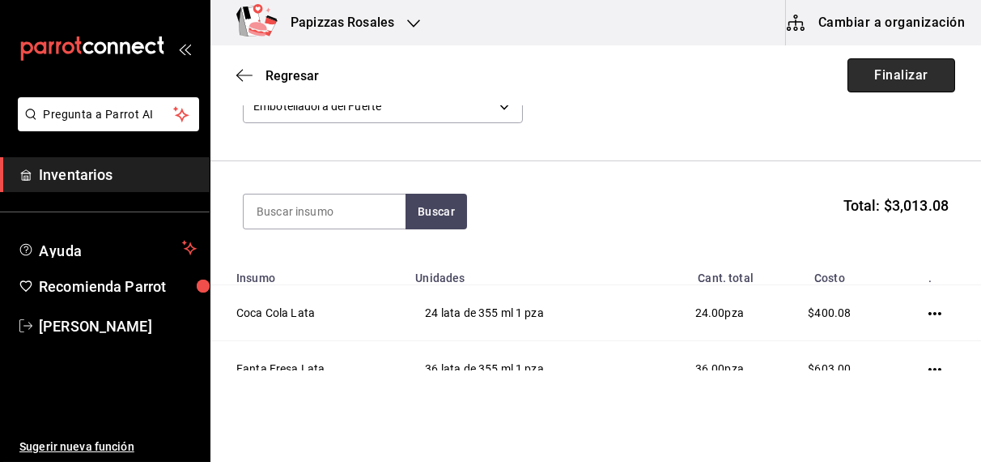
click at [889, 73] on button "Finalizar" at bounding box center [902, 75] width 108 height 34
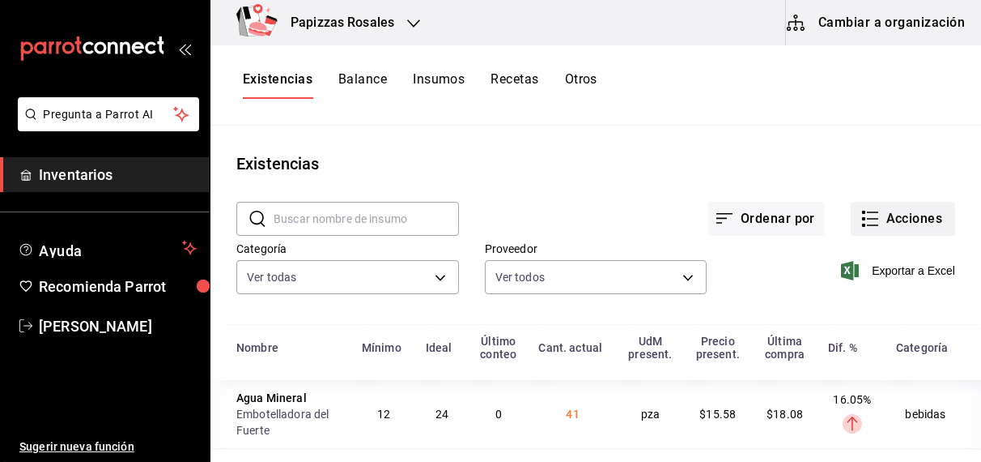
click at [876, 222] on button "Acciones" at bounding box center [903, 219] width 104 height 34
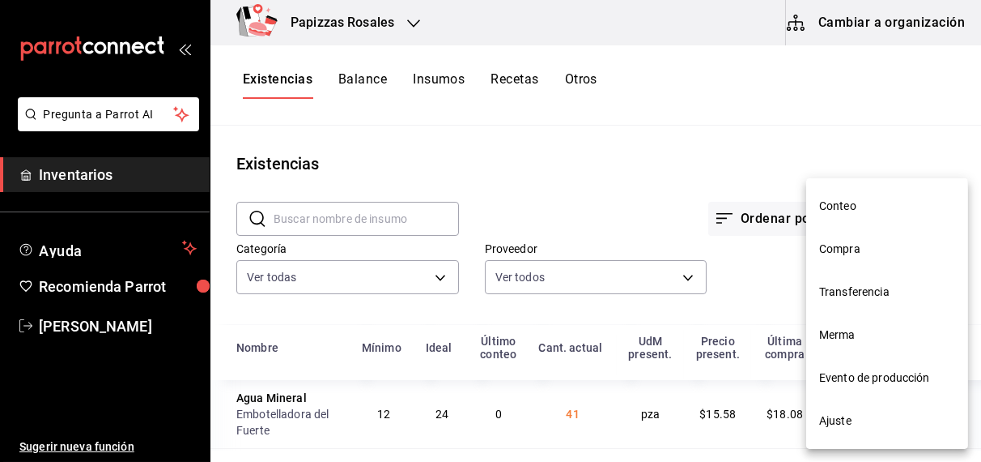
click at [827, 257] on span "Compra" at bounding box center [887, 248] width 136 height 17
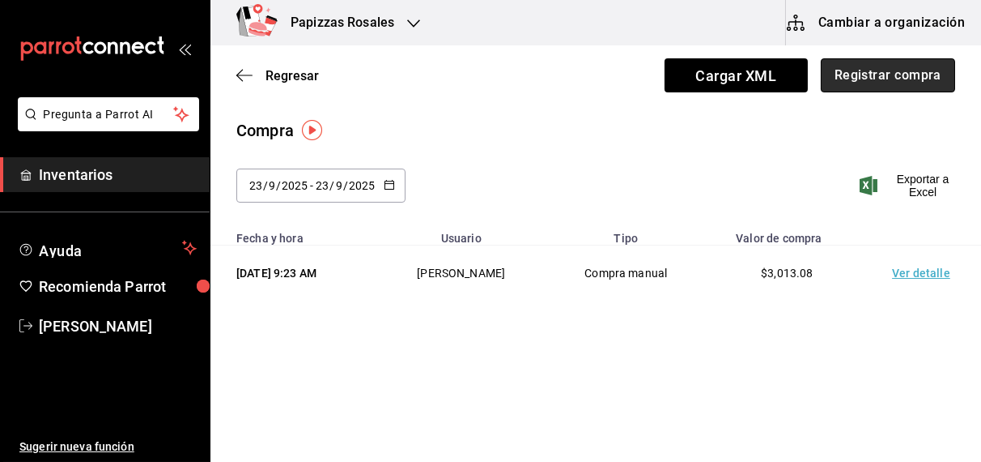
click at [919, 76] on button "Registrar compra" at bounding box center [888, 75] width 134 height 34
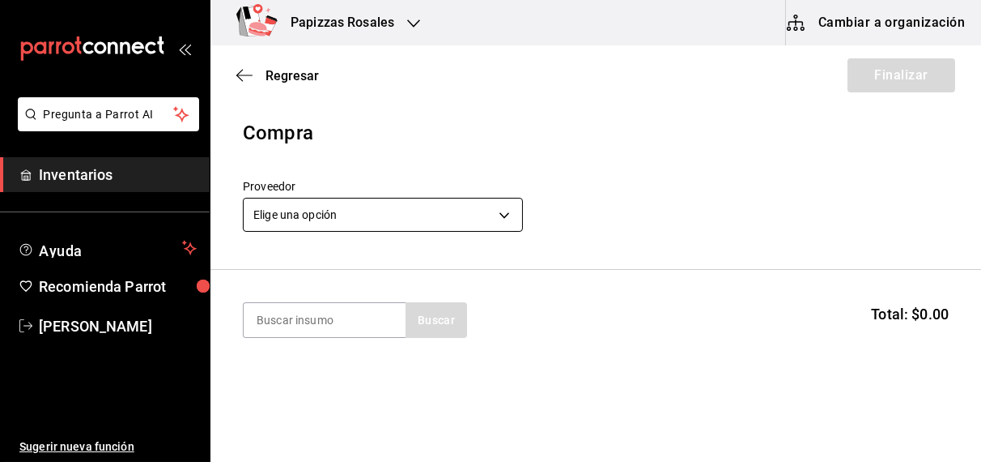
click at [447, 230] on body "Pregunta a Parrot AI Inventarios Ayuda Recomienda Parrot OBDULIA JANNETH CASTRO…" at bounding box center [490, 185] width 981 height 370
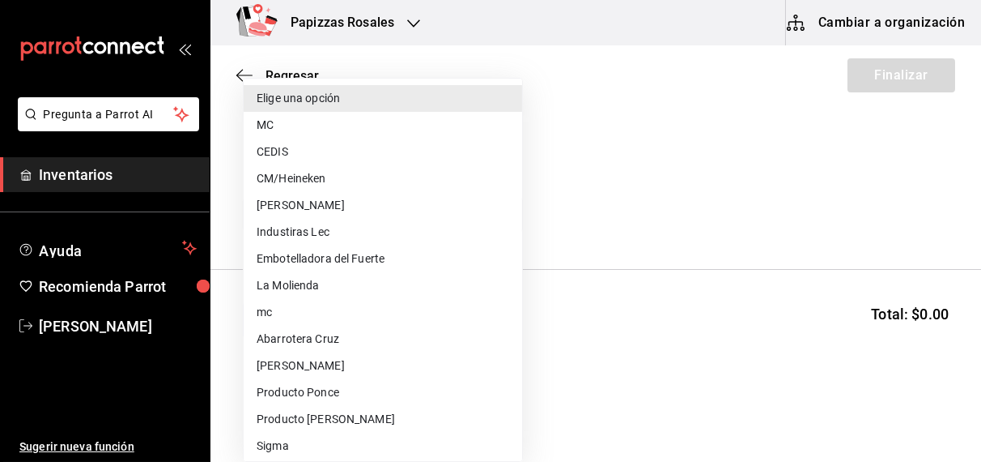
click at [367, 260] on li "Embotelladora del Fuerte" at bounding box center [383, 258] width 279 height 27
type input "2a449e60-1878-40e8-ba60-5a9907f89e6b"
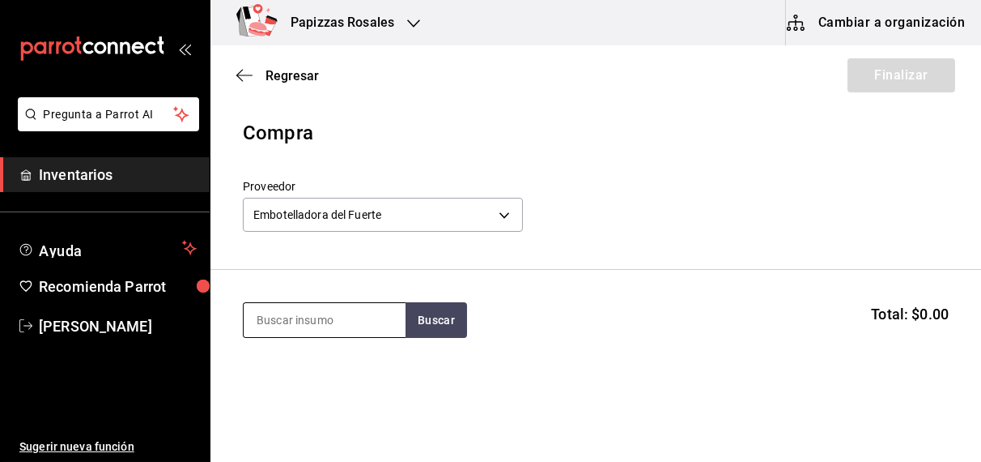
click at [338, 317] on input at bounding box center [325, 320] width 162 height 34
type input "NEGRO"
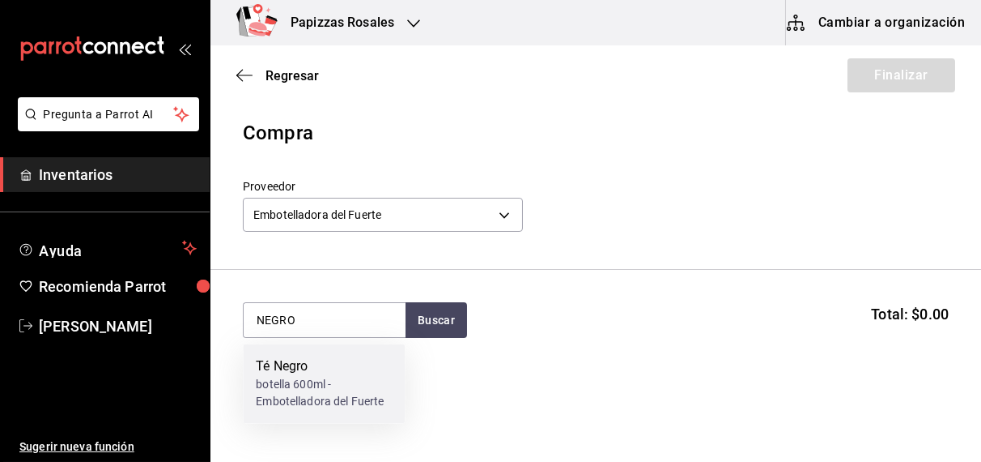
click at [291, 388] on div "botella 600ml - Embotelladora del Fuerte" at bounding box center [324, 393] width 136 height 34
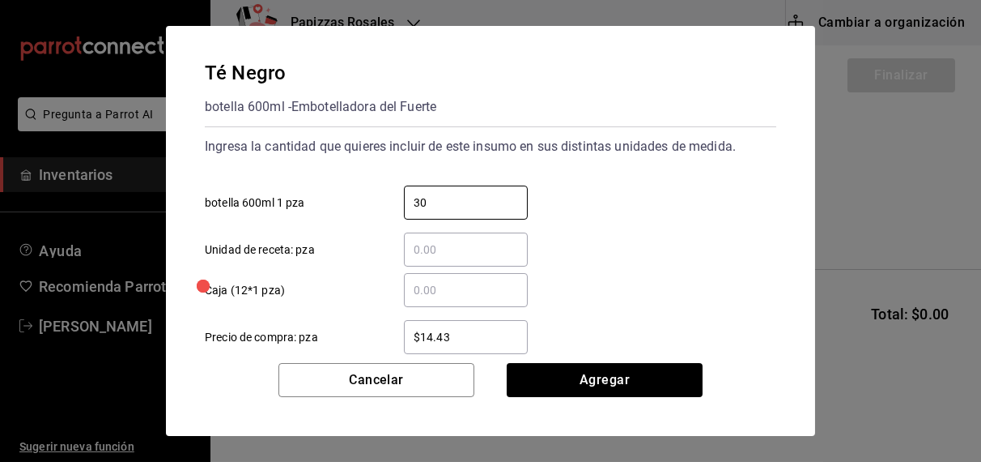
type input "30"
type input "$16.75"
click button "Agregar" at bounding box center [605, 380] width 196 height 34
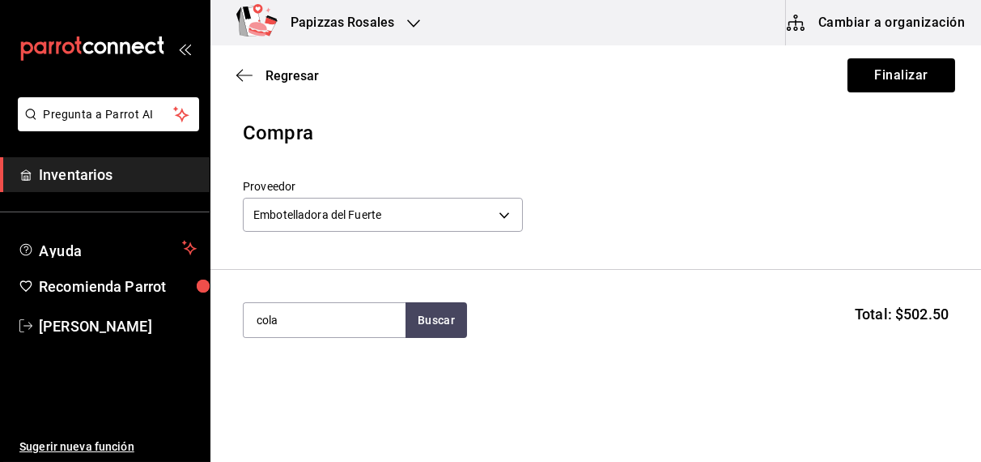
type input "cola"
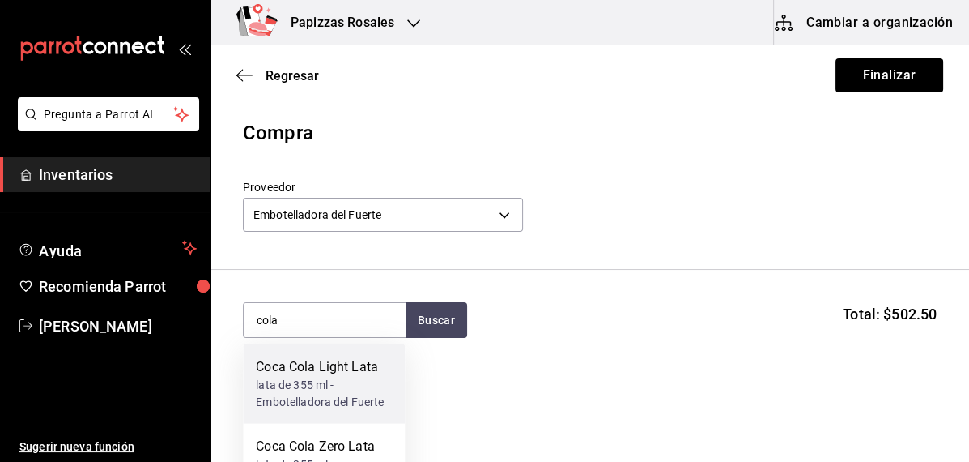
click at [322, 378] on div "lata de 355 ml - Embotelladora del Fuerte" at bounding box center [324, 393] width 136 height 34
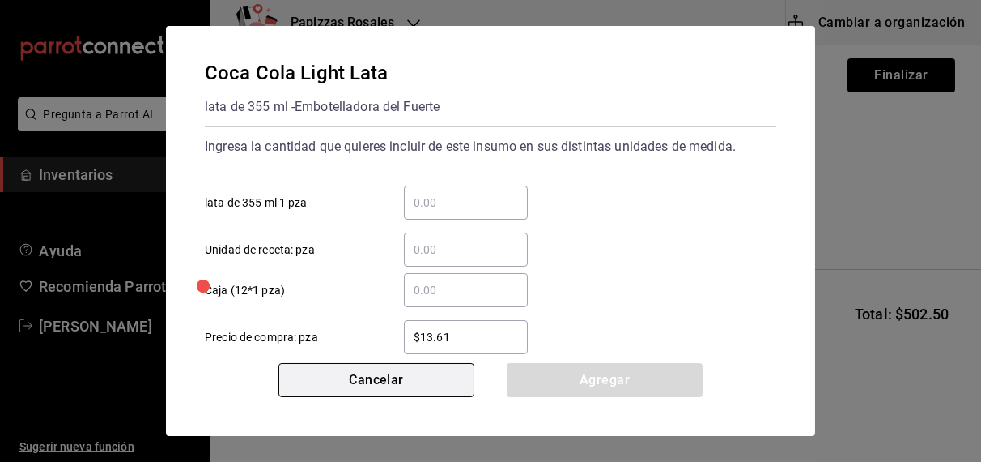
click at [385, 370] on button "Cancelar" at bounding box center [377, 380] width 196 height 34
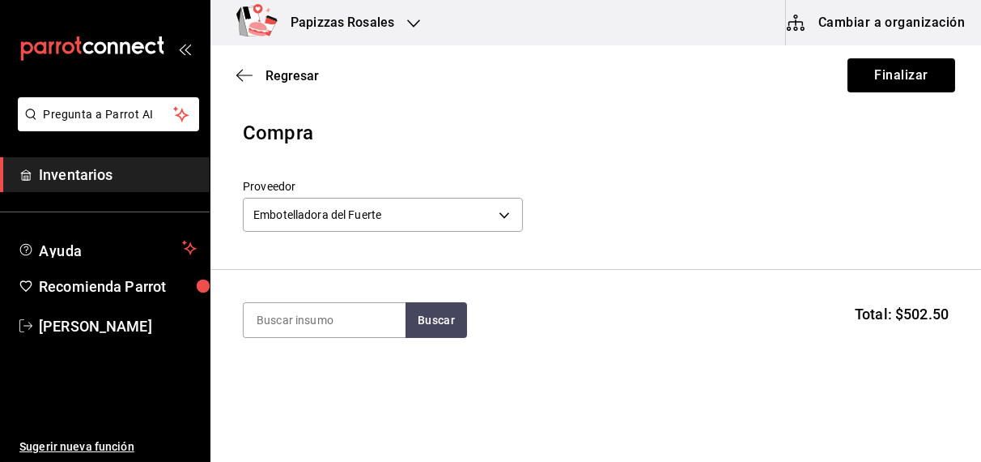
type input "x"
type input "cola l"
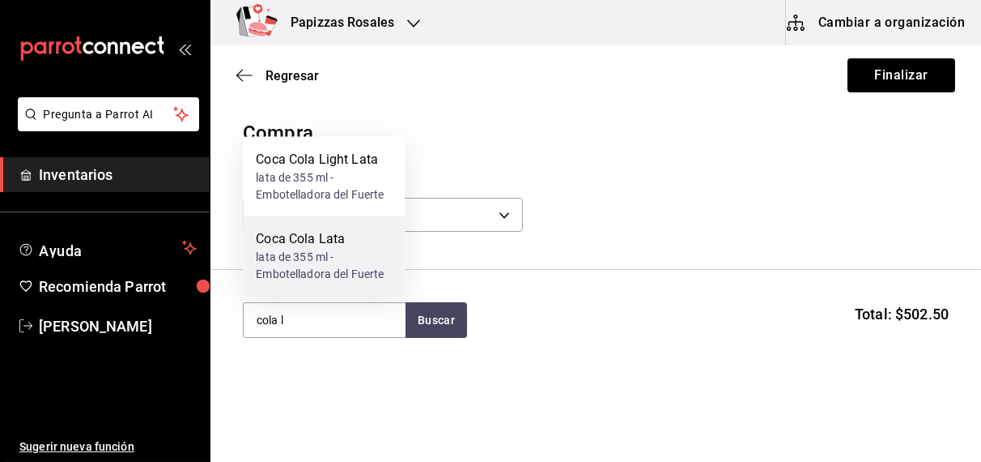
click at [313, 250] on div "lata de 355 ml - Embotelladora del Fuerte" at bounding box center [324, 266] width 136 height 34
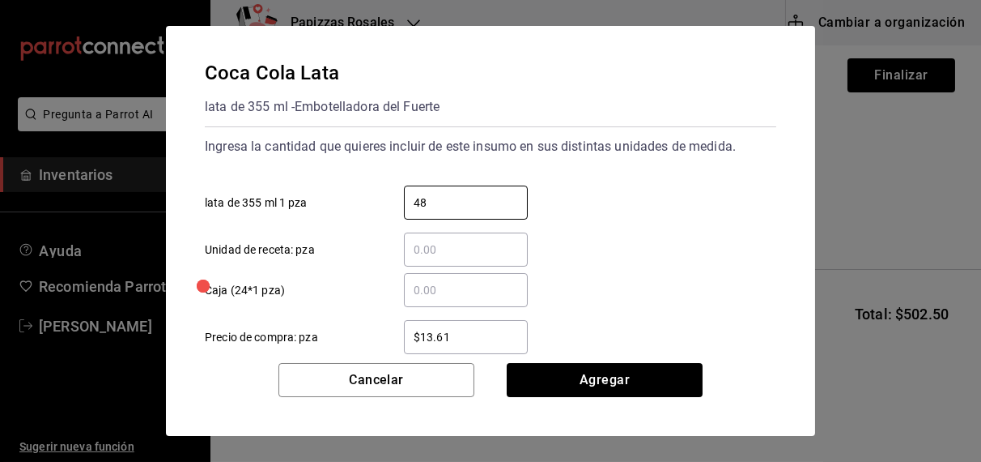
type input "48"
type input "$16.67"
click button "Agregar" at bounding box center [605, 380] width 196 height 34
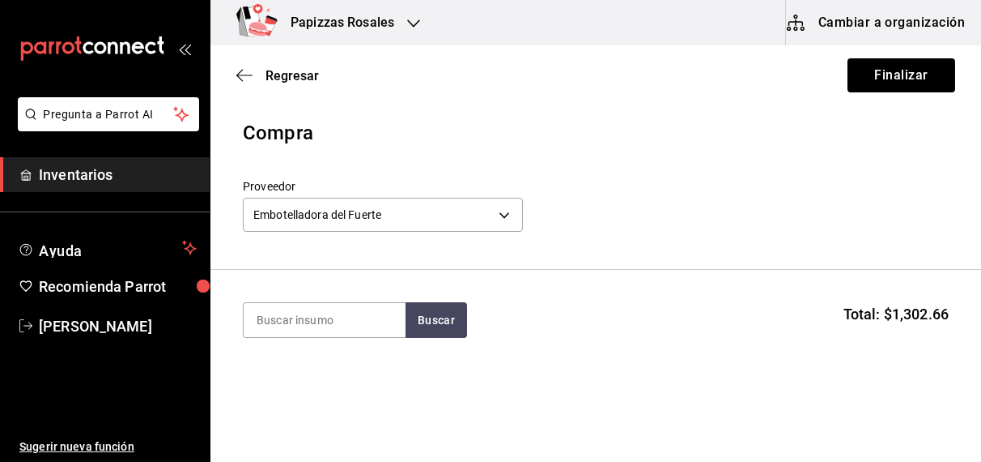
click at [319, 315] on input at bounding box center [325, 320] width 162 height 34
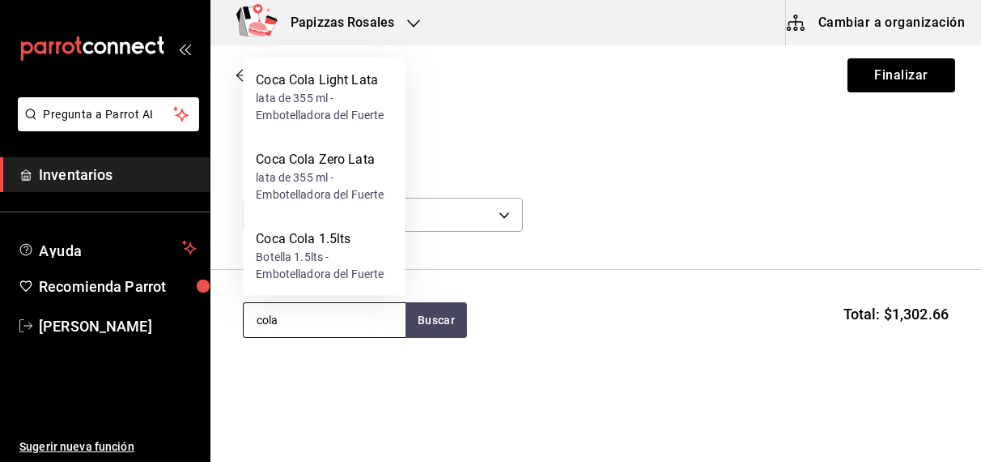
type input "cola l"
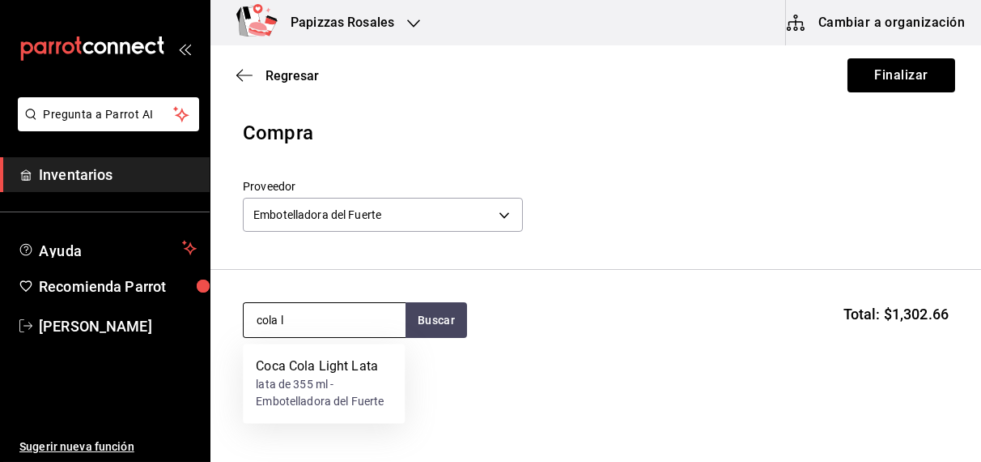
click at [321, 390] on div "lata de 355 ml - Embotelladora del Fuerte" at bounding box center [324, 393] width 136 height 34
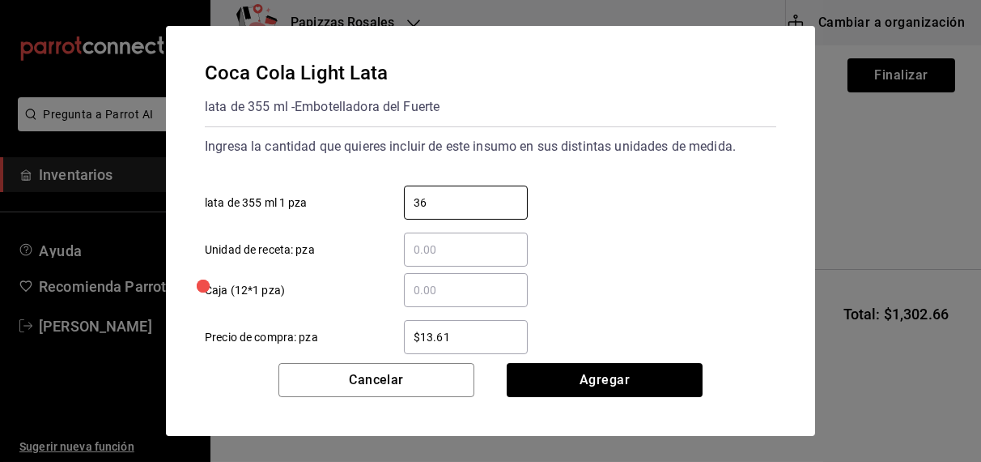
type input "36"
type input "$16.75"
click button "Agregar" at bounding box center [605, 380] width 196 height 34
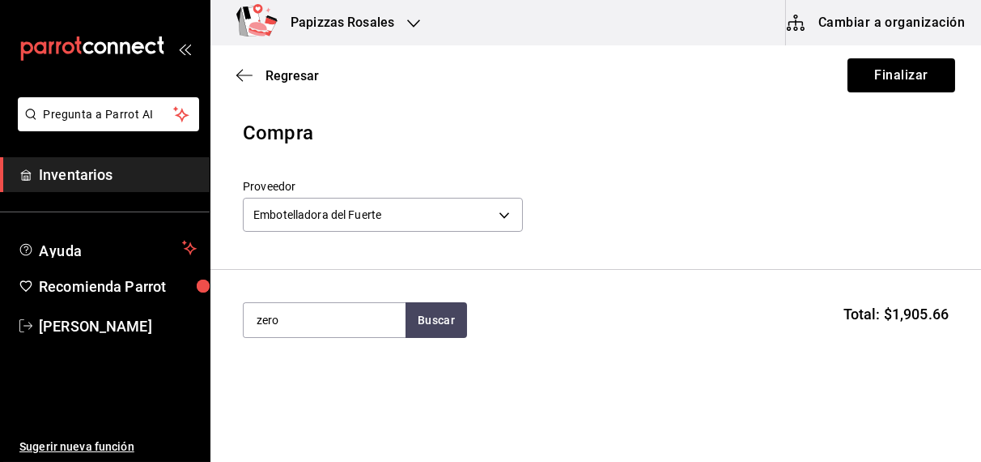
type input "zero"
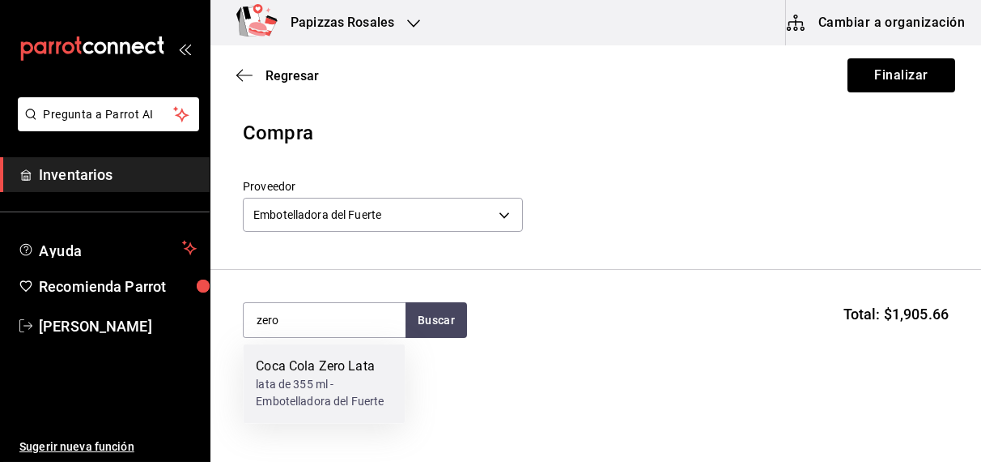
click at [324, 375] on div "Coca Cola Zero Lata" at bounding box center [324, 366] width 136 height 19
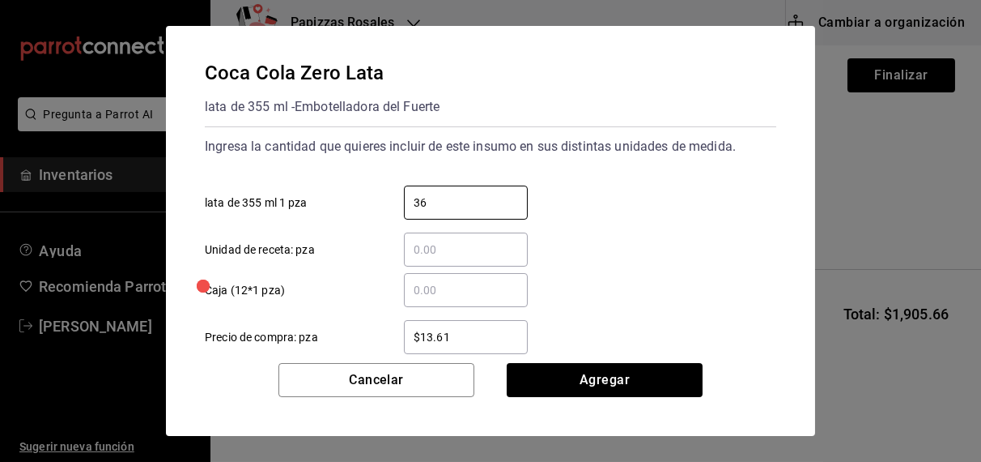
type input "36"
type input "$16.75"
click button "Agregar" at bounding box center [605, 380] width 196 height 34
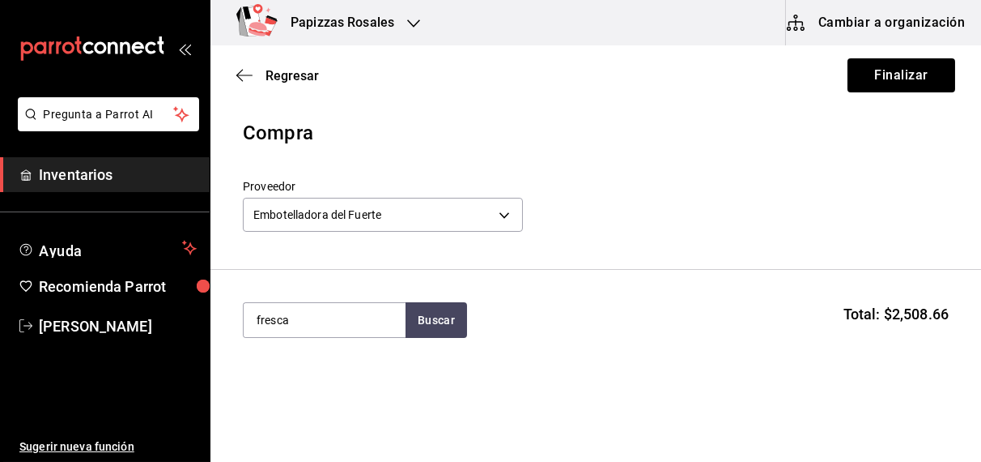
type input "fresca"
click at [299, 376] on div "lata de 355 ml - Embotelladora del Fuerte" at bounding box center [324, 393] width 136 height 34
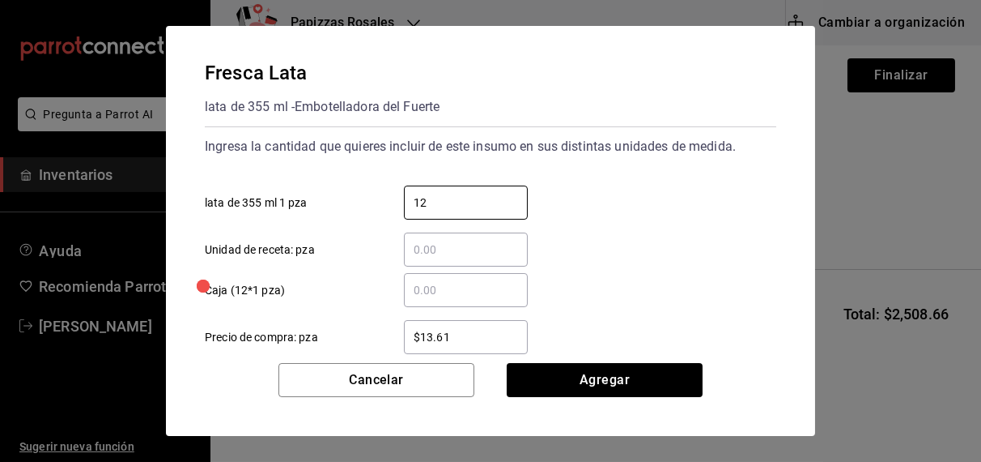
type input "12"
type input "$16.75"
click button "Agregar" at bounding box center [605, 380] width 196 height 34
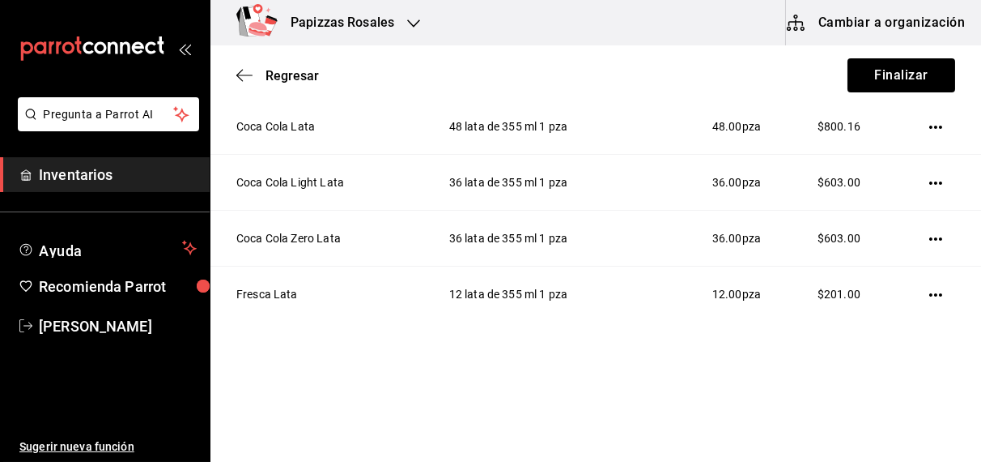
scroll to position [351, 0]
click at [899, 70] on button "Finalizar" at bounding box center [902, 75] width 108 height 34
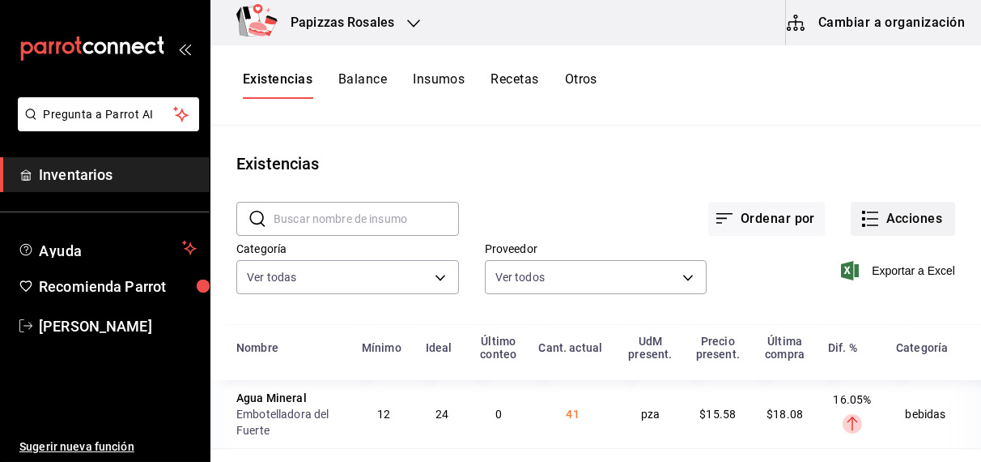
click at [908, 219] on button "Acciones" at bounding box center [903, 219] width 104 height 34
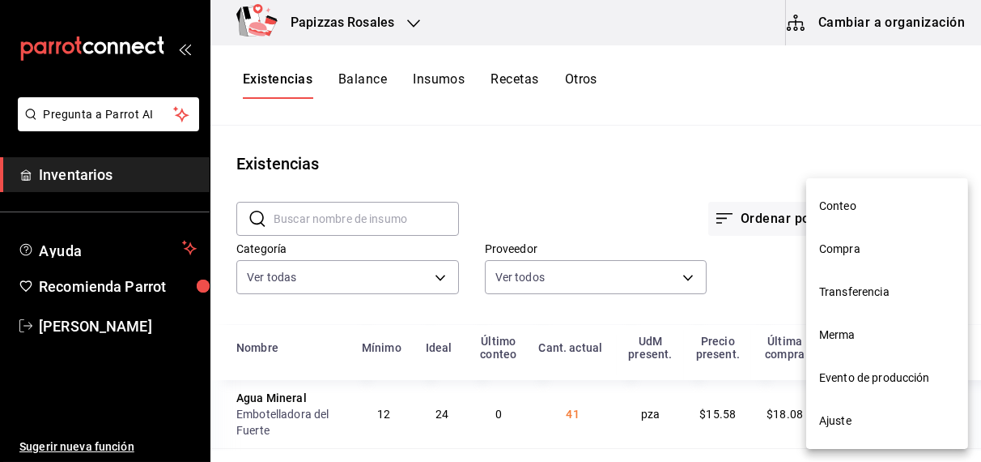
click at [865, 257] on span "Compra" at bounding box center [887, 248] width 136 height 17
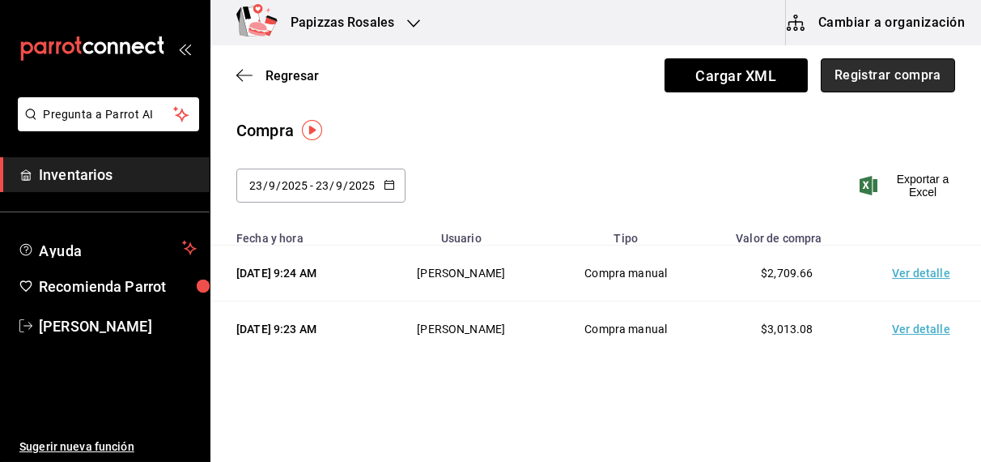
click at [875, 81] on button "Registrar compra" at bounding box center [888, 75] width 134 height 34
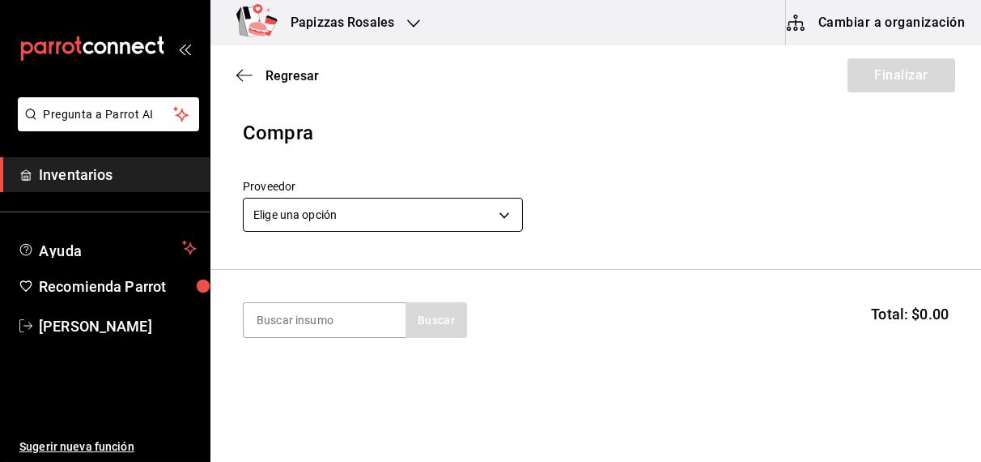
click at [434, 219] on body "Pregunta a Parrot AI Inventarios Ayuda Recomienda Parrot OBDULIA JANNETH CASTRO…" at bounding box center [490, 185] width 981 height 370
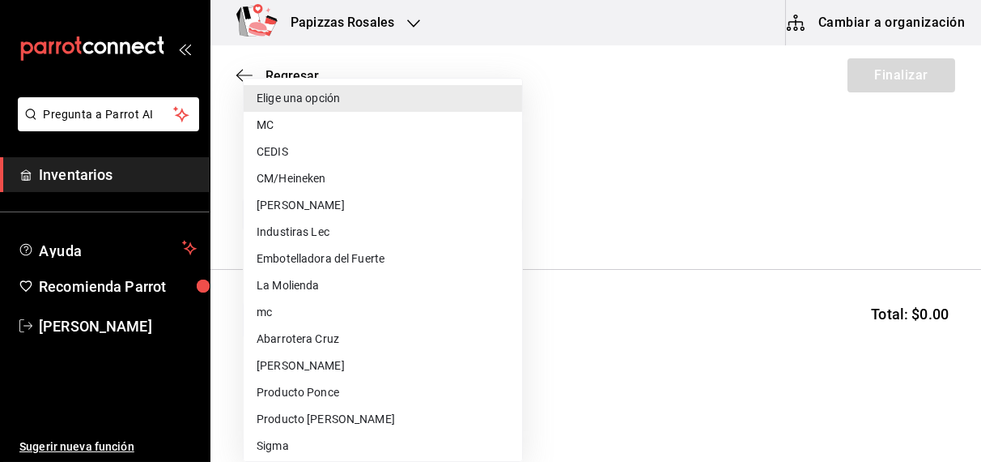
click at [351, 155] on li "CEDIS" at bounding box center [383, 151] width 279 height 27
type input "fd93c39f-859b-4130-830c-b038fbd442a0"
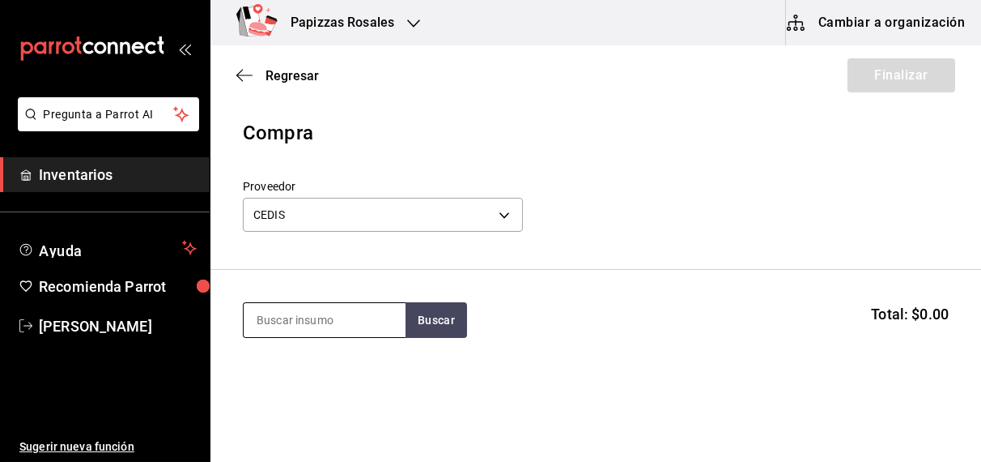
click at [337, 317] on input at bounding box center [325, 320] width 162 height 34
type input "salchic"
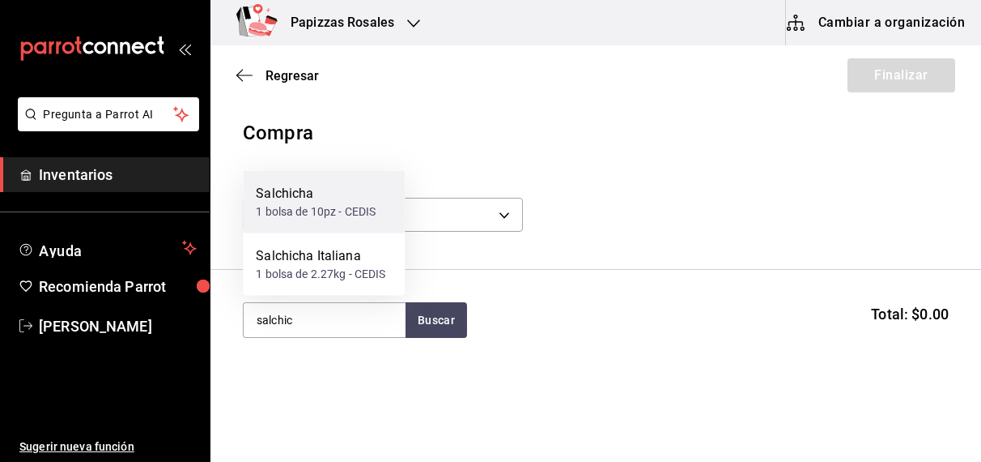
click at [328, 214] on div "1 bolsa de 10pz - CEDIS" at bounding box center [316, 211] width 120 height 17
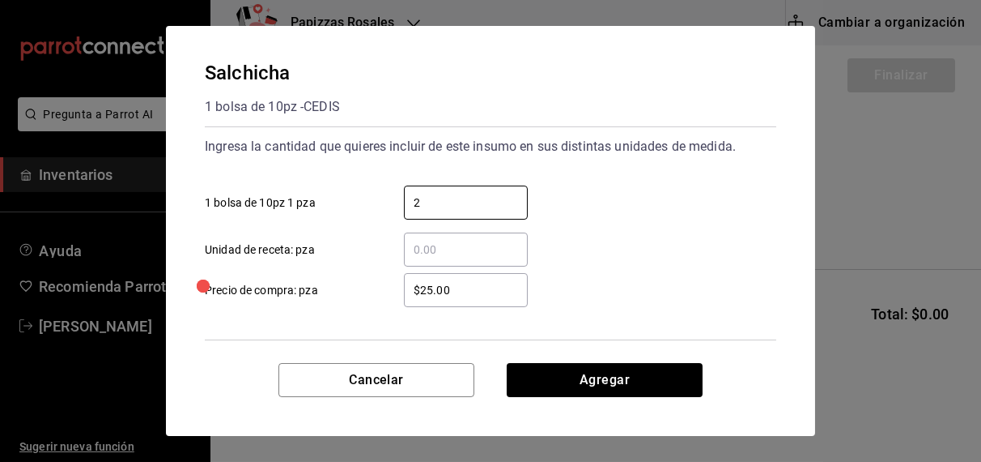
type input "2"
type input "$66.00"
click button "Agregar" at bounding box center [605, 380] width 196 height 34
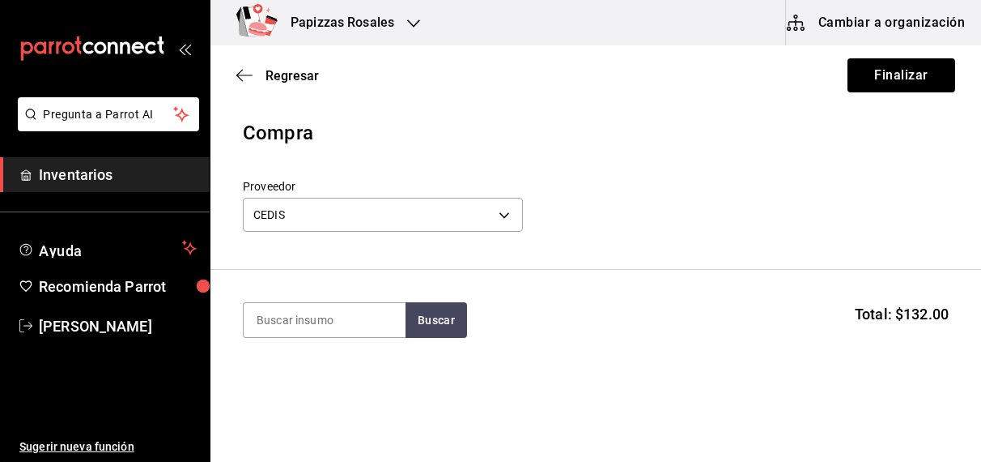
scroll to position [130, 0]
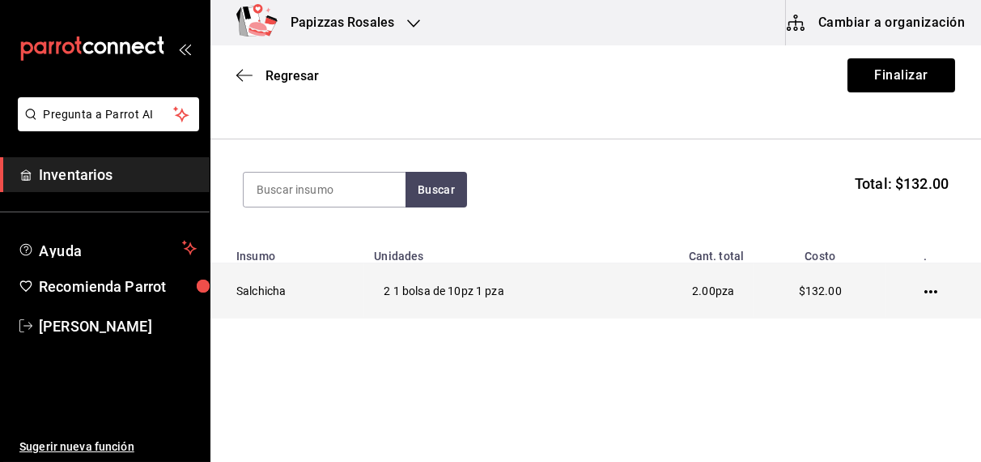
click at [925, 291] on icon "button" at bounding box center [931, 291] width 13 height 13
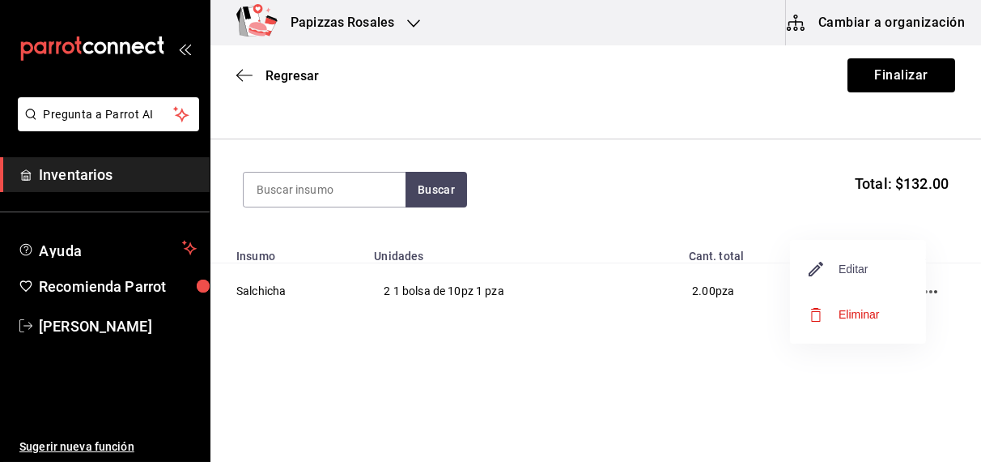
click at [865, 271] on span "Editar" at bounding box center [839, 268] width 59 height 19
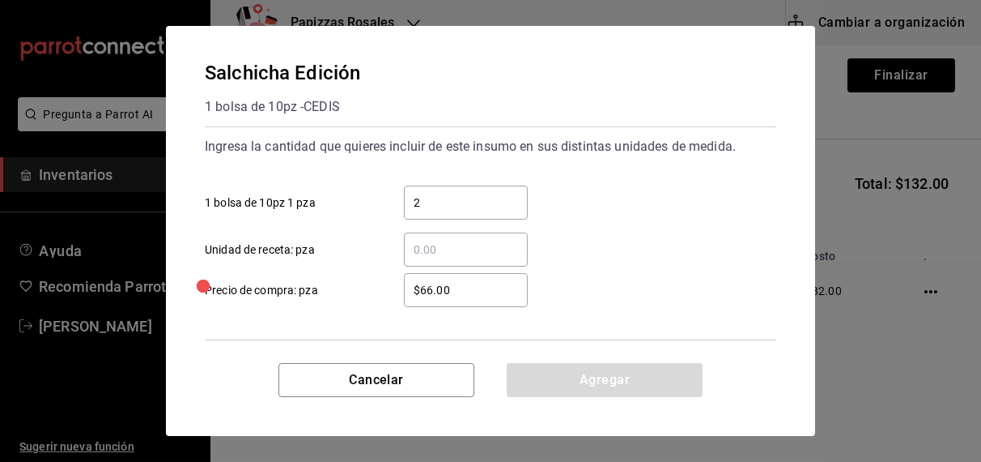
click at [492, 291] on input "$66.00" at bounding box center [466, 289] width 124 height 19
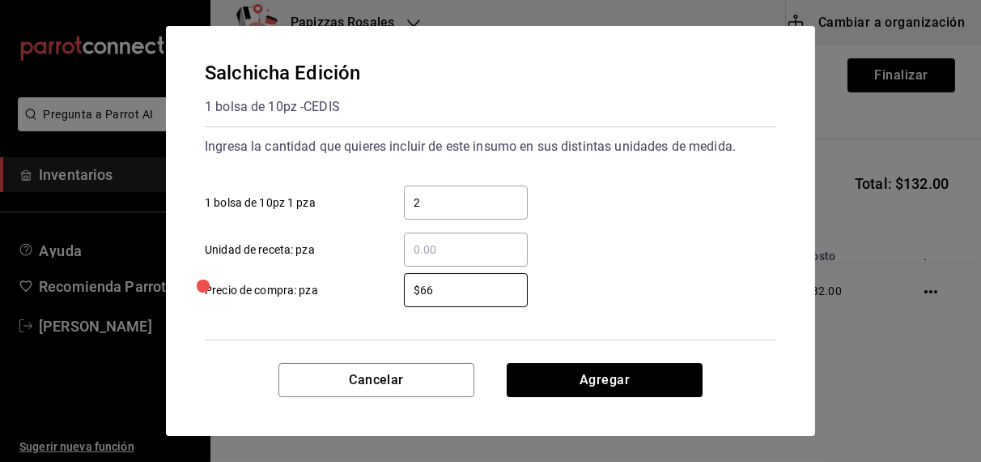
type input "$6"
type input "$33.00"
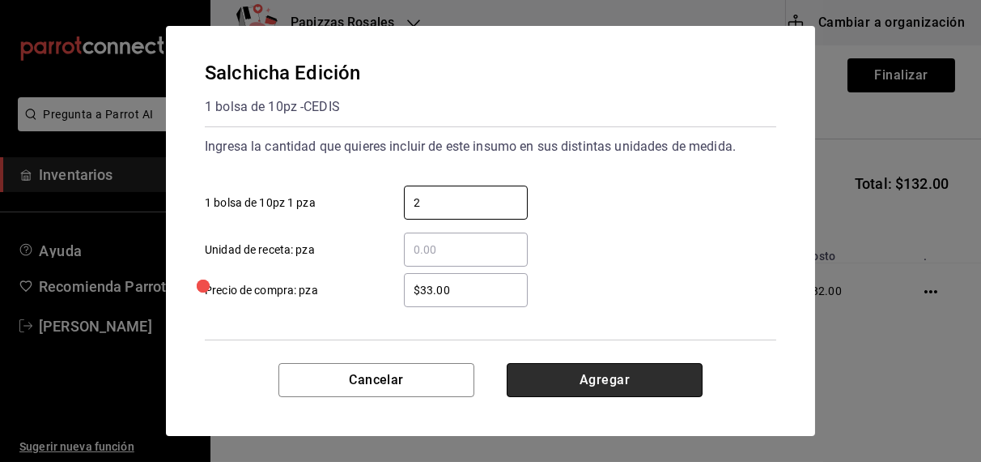
click at [634, 368] on button "Agregar" at bounding box center [605, 380] width 196 height 34
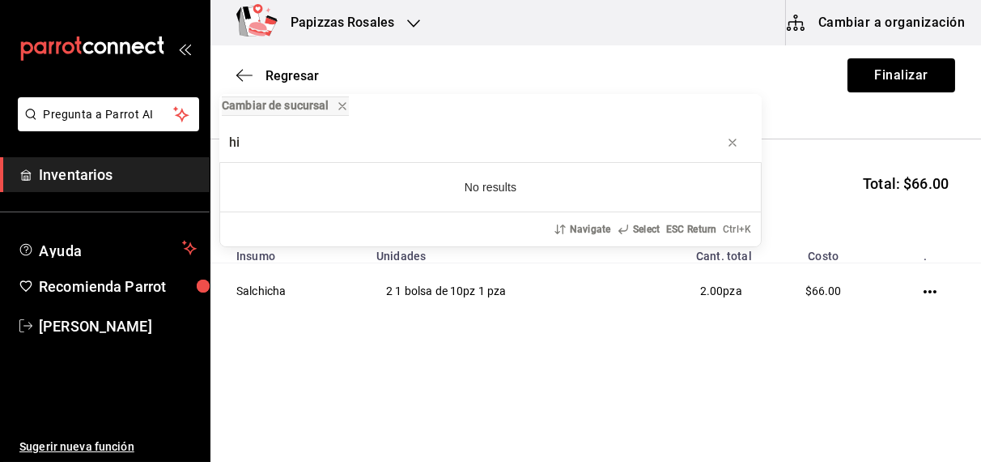
type input "h"
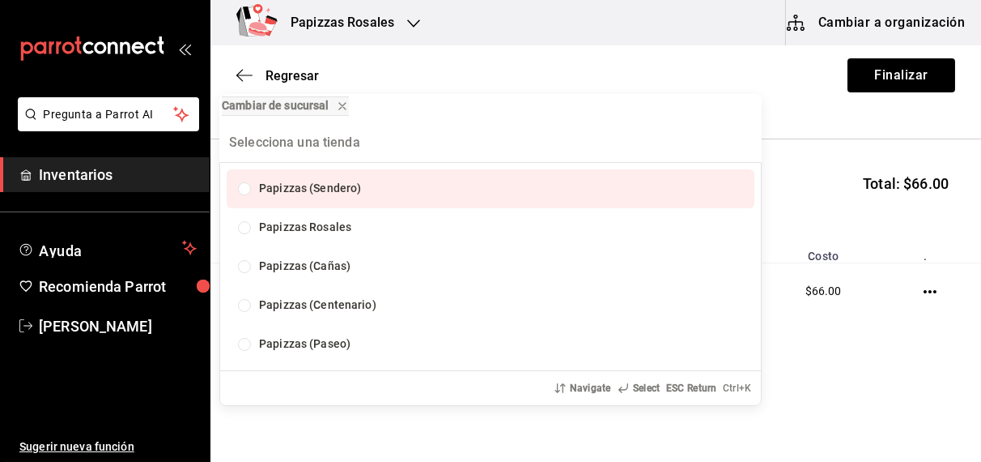
click at [878, 365] on div "Cambiar de sucursal Papizzas (Sendero) Papizzas Rosales Papizzas (Cañas) Papizz…" at bounding box center [490, 231] width 981 height 462
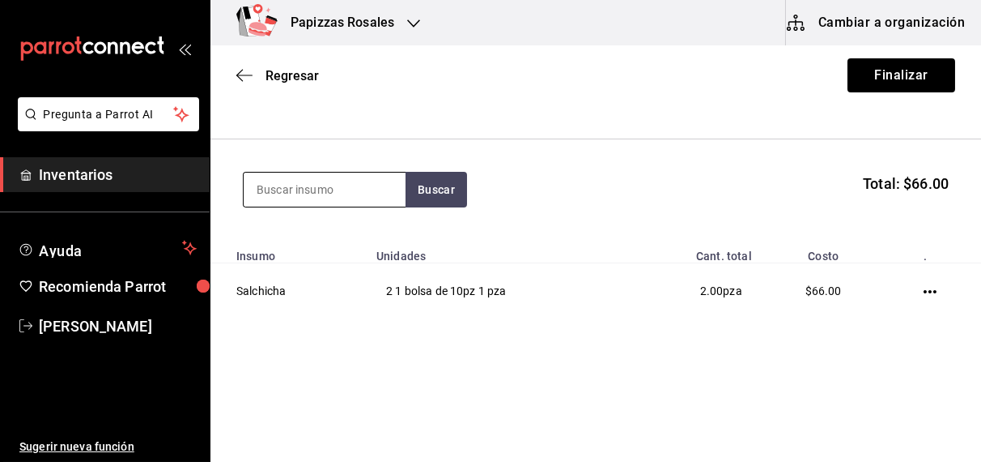
click at [343, 192] on input at bounding box center [325, 189] width 162 height 34
type input "chilorio"
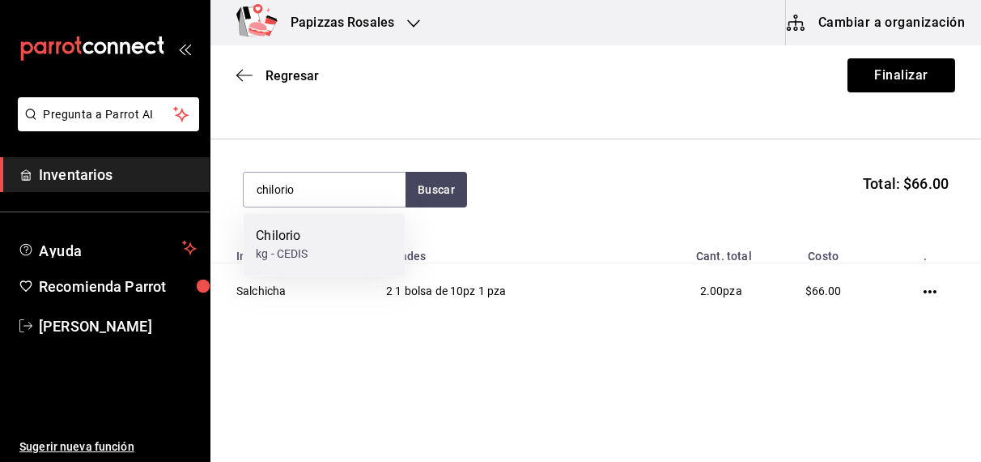
click at [325, 252] on div "Chilorio kg - CEDIS" at bounding box center [324, 244] width 162 height 62
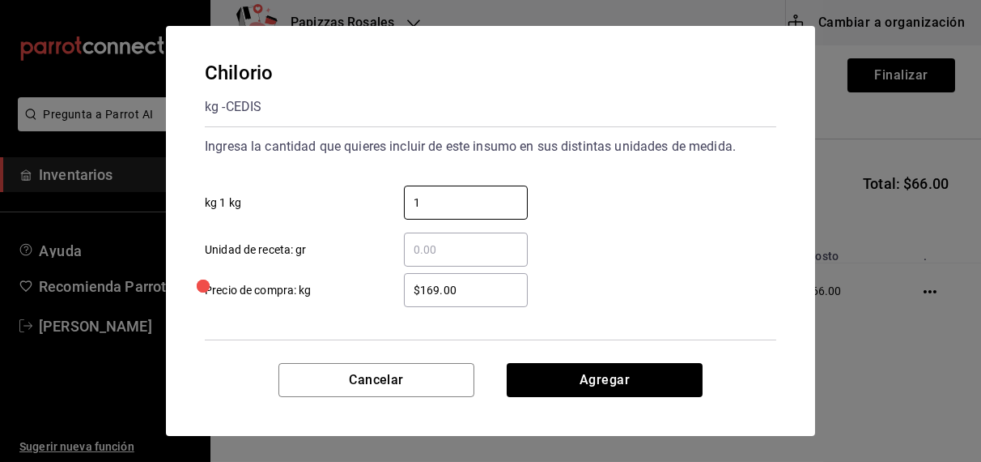
type input "1"
type input "$1,673.00"
click at [513, 251] on input "​ Unidad de receta: gr" at bounding box center [466, 249] width 124 height 19
type input "$167.00"
click button "Agregar" at bounding box center [605, 380] width 196 height 34
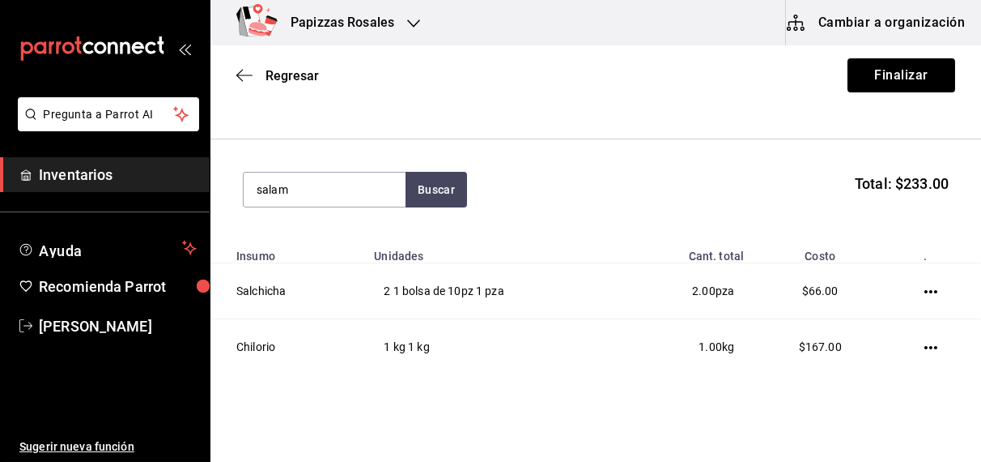
type input "salam"
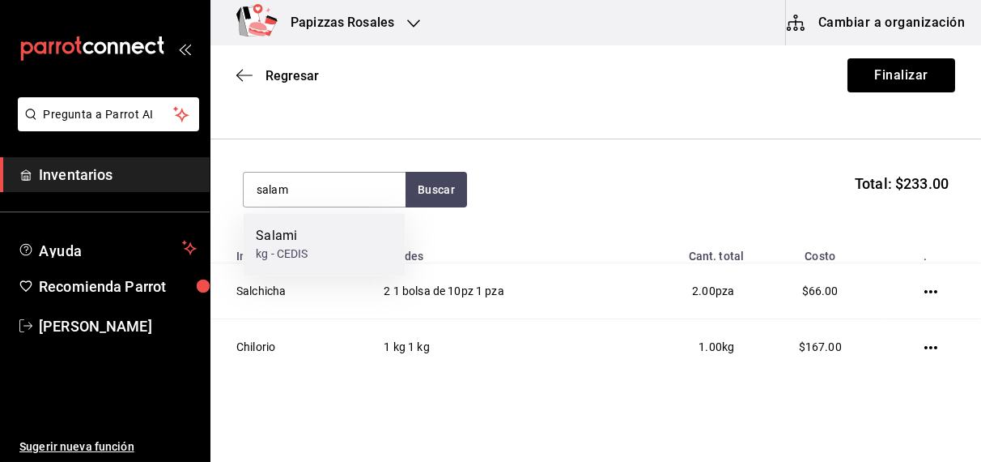
click at [309, 256] on div "Salami kg - CEDIS" at bounding box center [324, 244] width 162 height 62
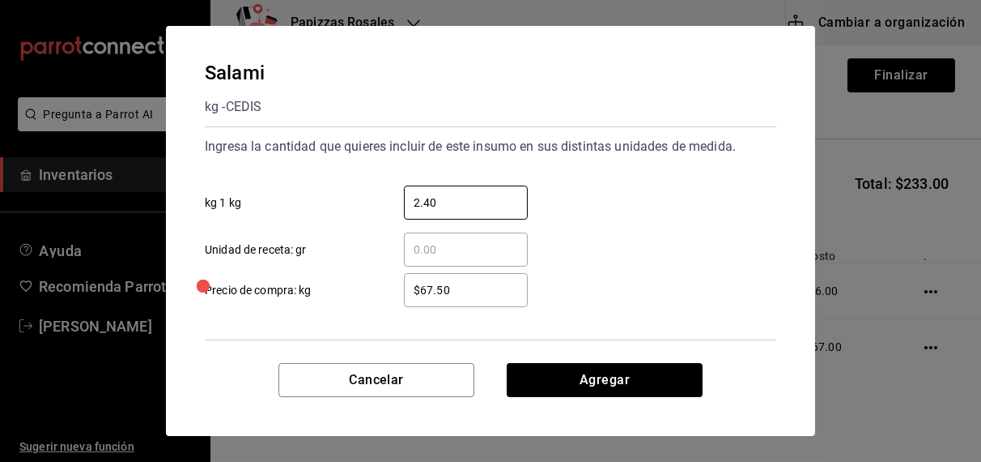
type input "2.40"
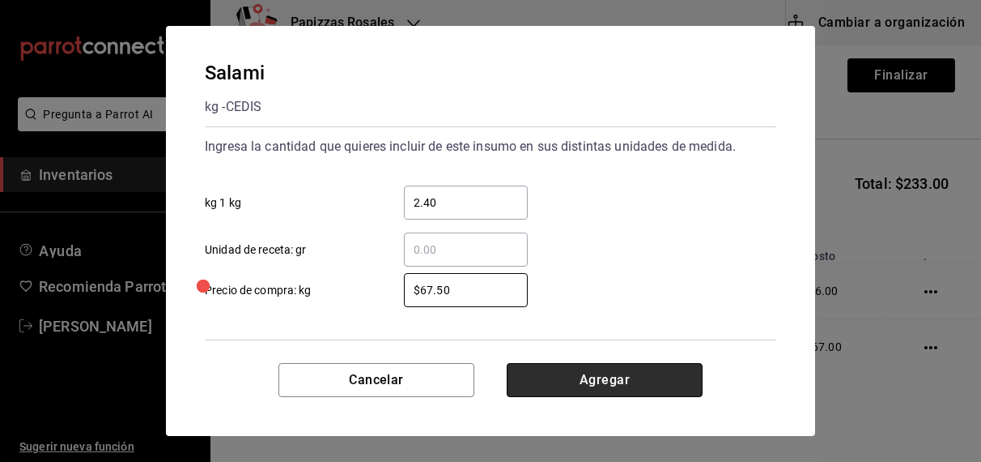
click at [603, 394] on button "Agregar" at bounding box center [605, 380] width 196 height 34
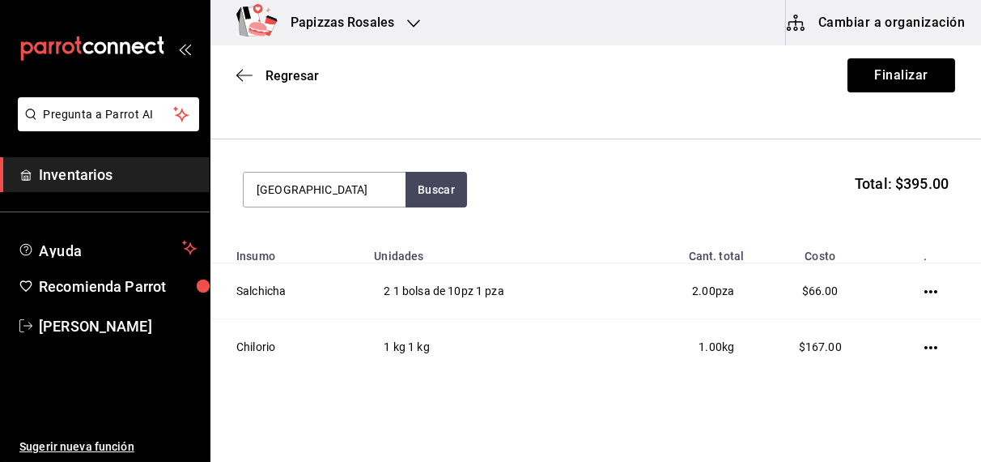
type input "france"
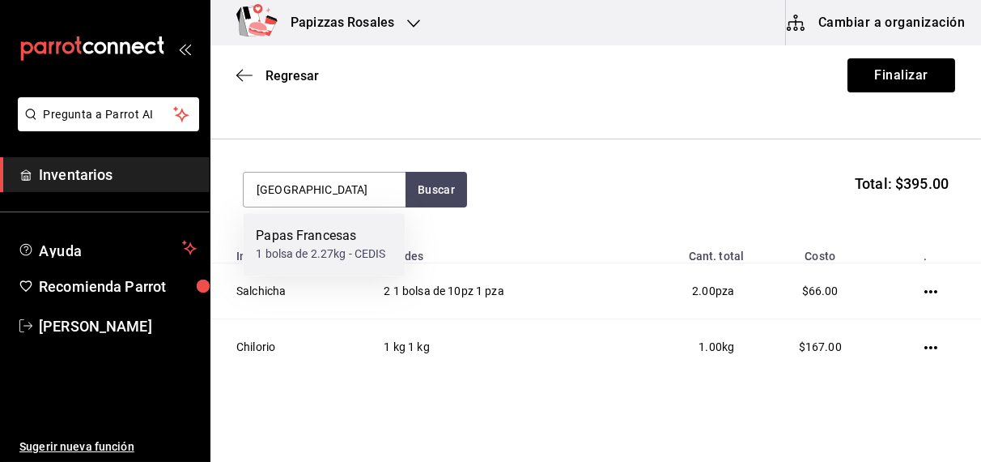
click at [311, 263] on div "Papas Francesas 1 bolsa de 2.27kg - CEDIS" at bounding box center [324, 244] width 162 height 62
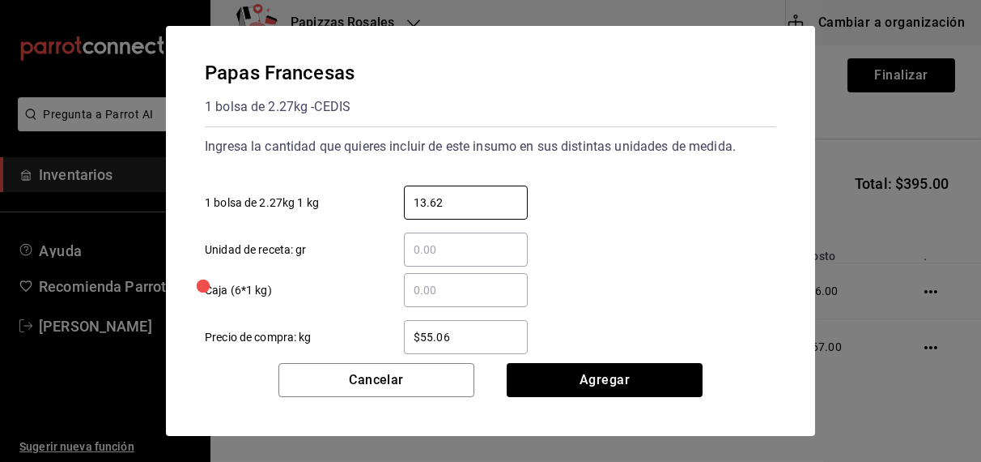
type input "13.62"
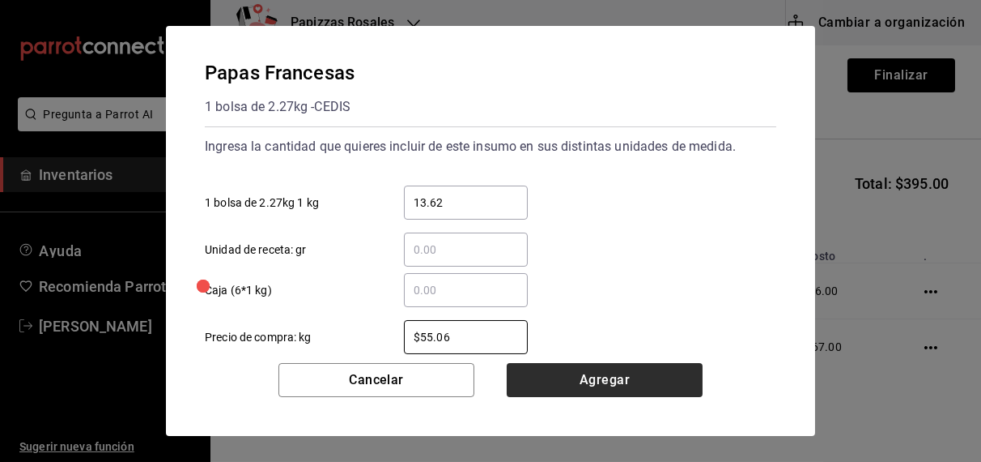
click at [605, 385] on button "Agregar" at bounding box center [605, 380] width 196 height 34
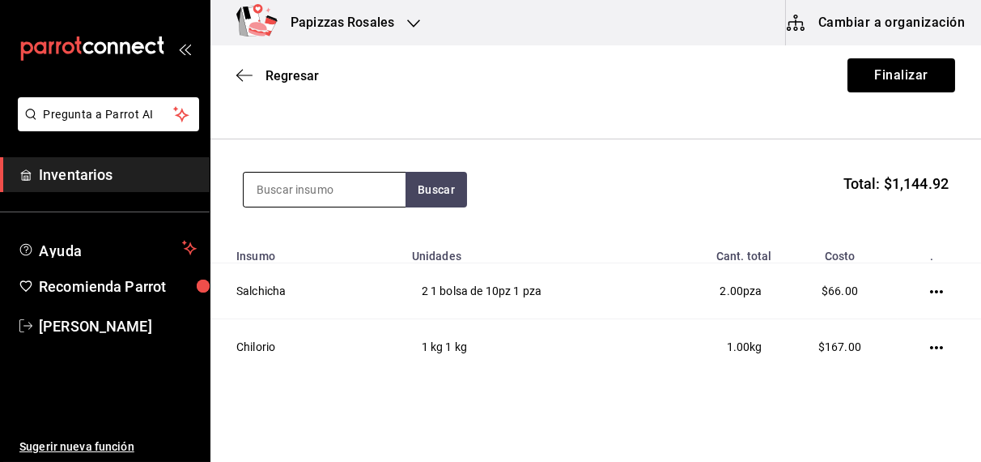
click at [328, 184] on input at bounding box center [325, 189] width 162 height 34
type input "jamon"
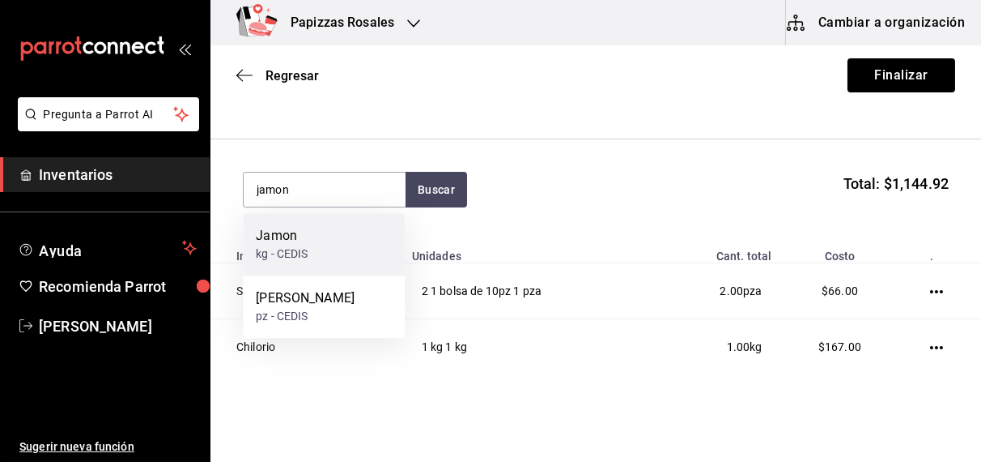
click at [291, 248] on div "kg - CEDIS" at bounding box center [282, 253] width 52 height 17
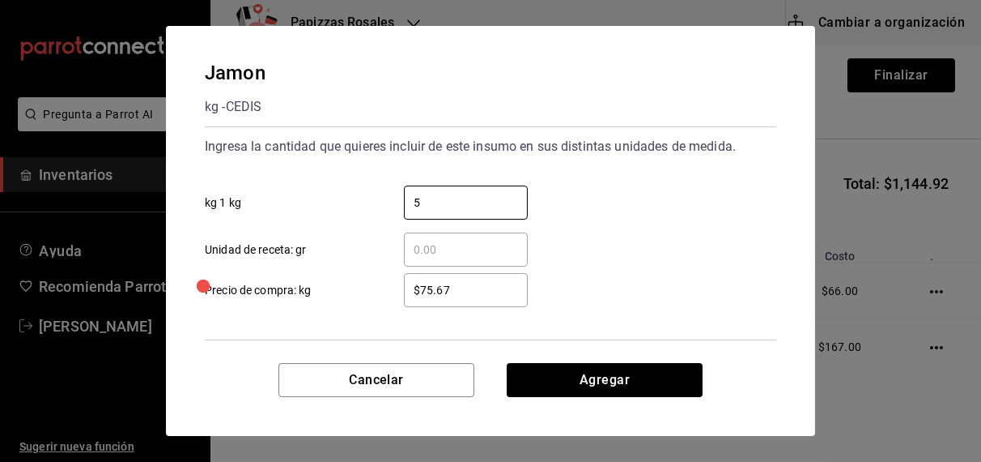
type input "5"
type input "$77.67"
click button "Agregar" at bounding box center [605, 380] width 196 height 34
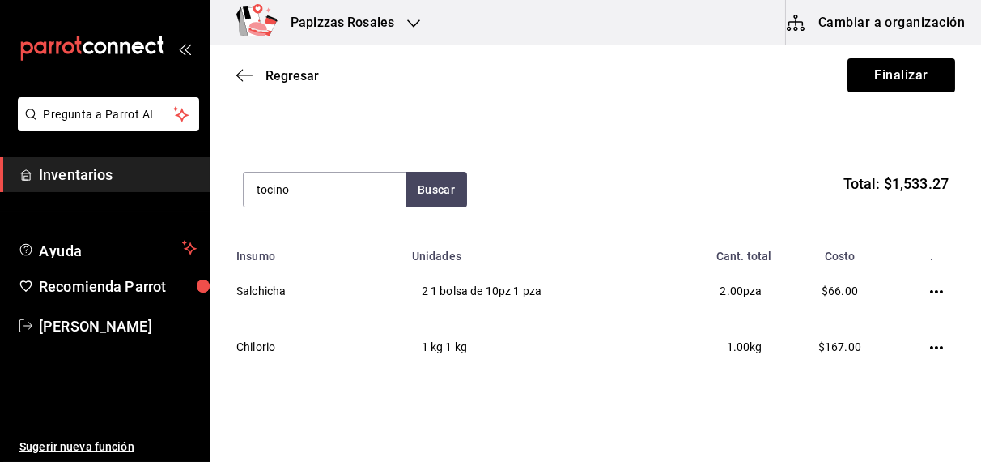
type input "tocino"
click at [318, 246] on div "Tocino kg - CEDIS" at bounding box center [324, 244] width 162 height 62
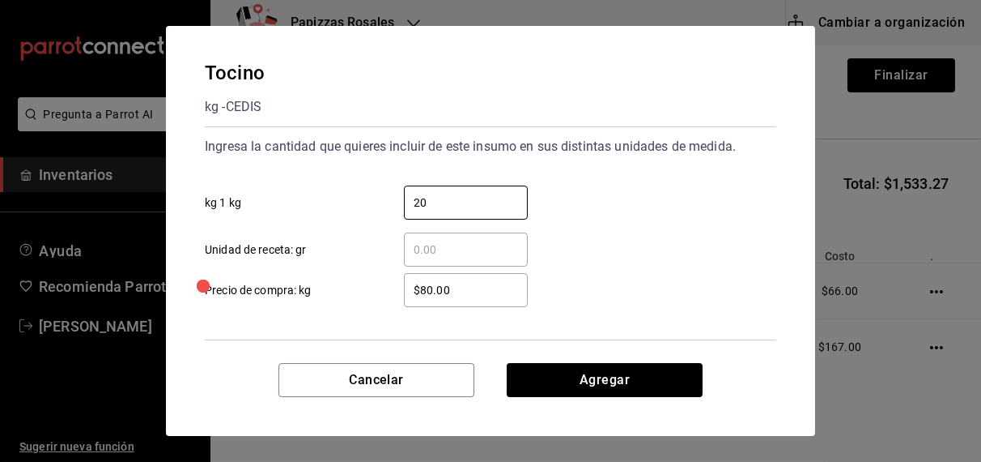
type input "20"
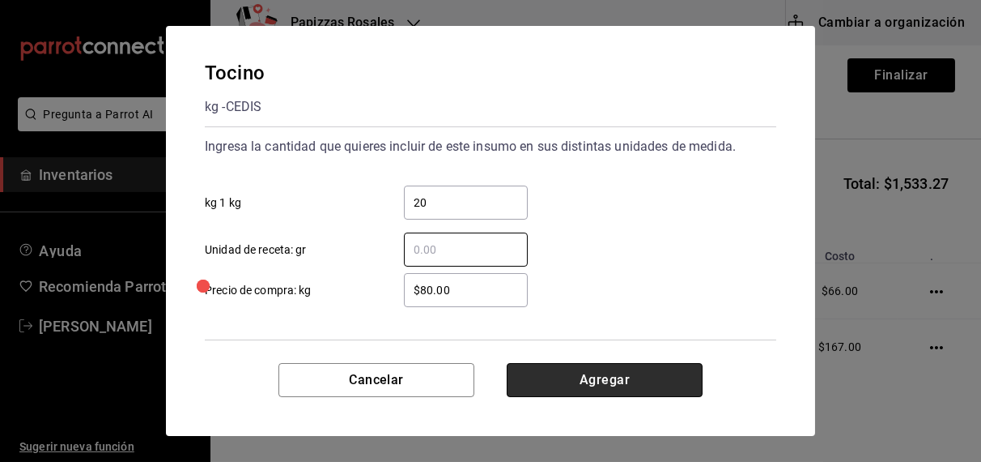
click at [604, 381] on button "Agregar" at bounding box center [605, 380] width 196 height 34
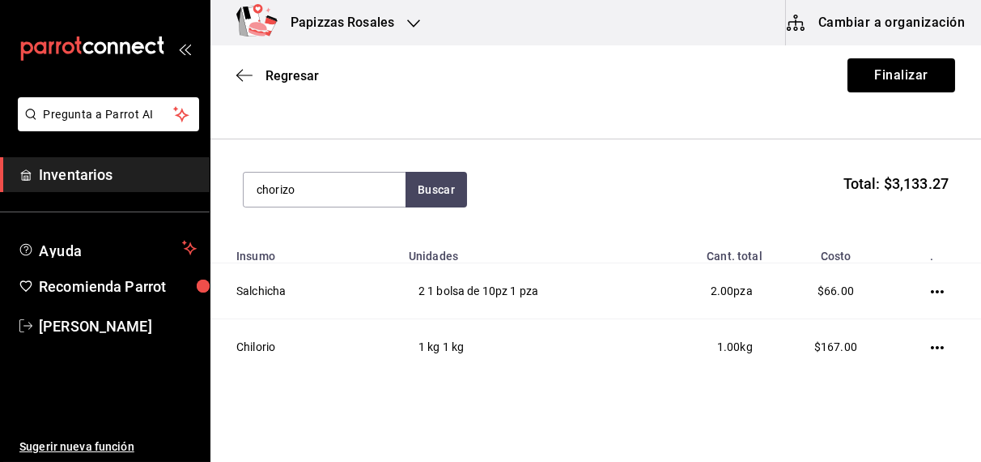
type input "chorizo"
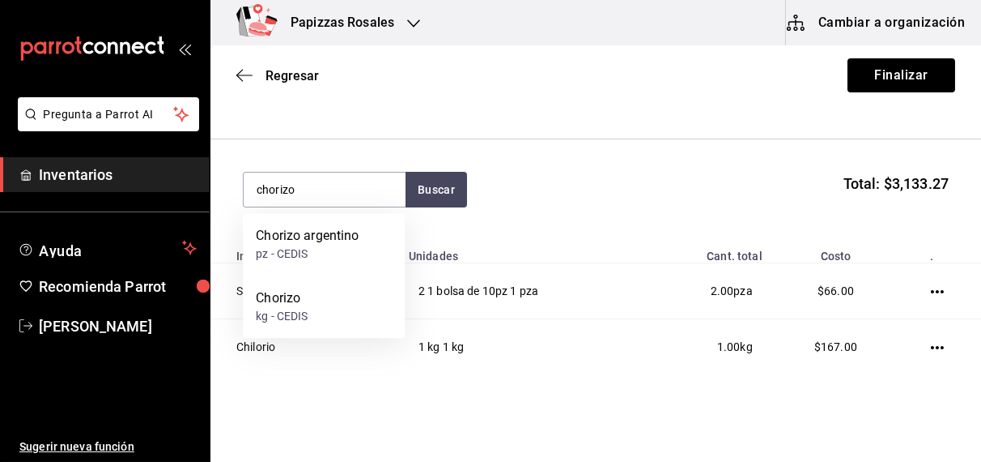
click at [287, 317] on div "kg - CEDIS" at bounding box center [282, 316] width 52 height 17
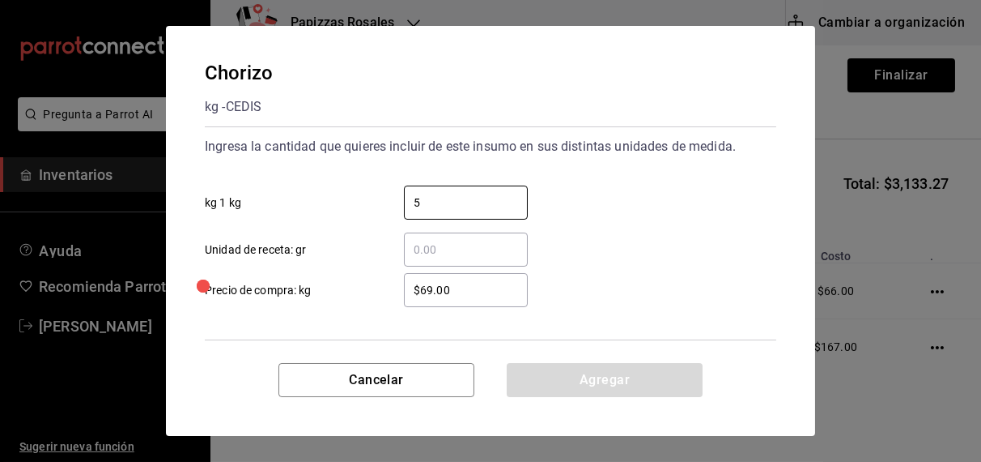
type input "5"
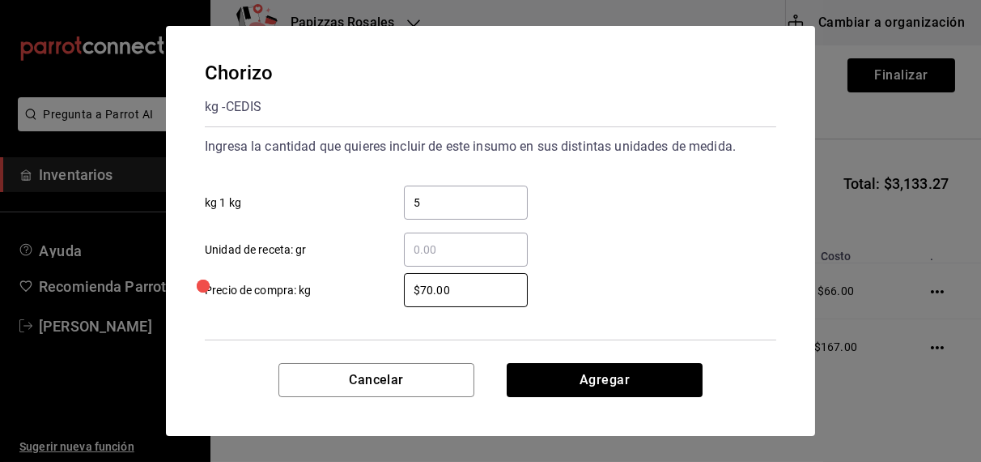
type input "$70.00"
click button "Agregar" at bounding box center [605, 380] width 196 height 34
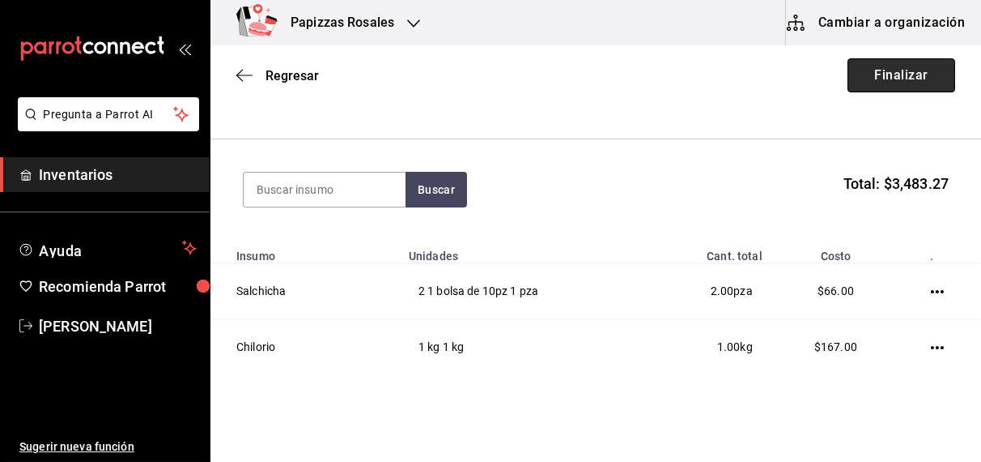
click at [872, 76] on button "Finalizar" at bounding box center [902, 75] width 108 height 34
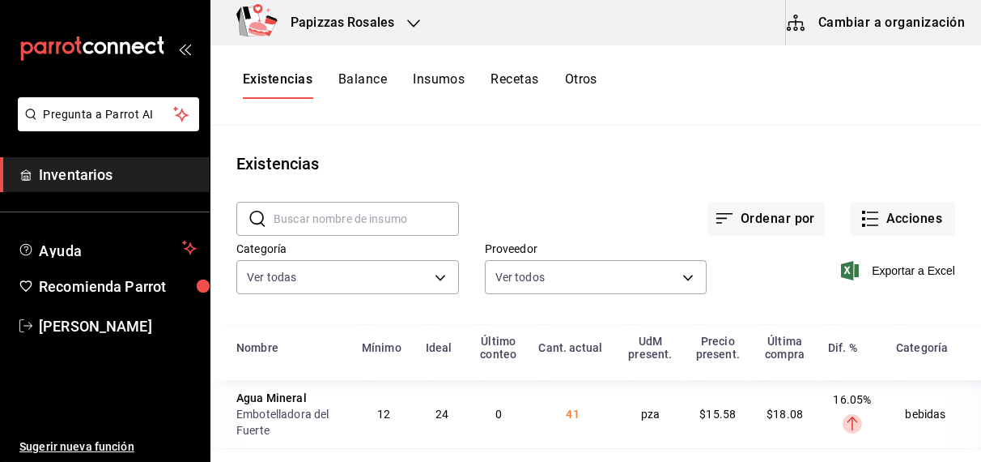
click at [370, 82] on button "Balance" at bounding box center [362, 85] width 49 height 28
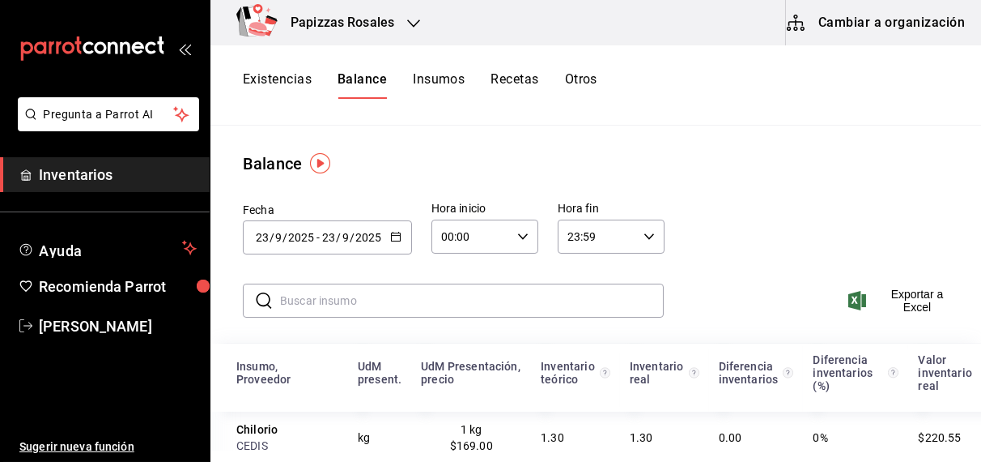
click at [398, 232] on \(Stroke\) "button" at bounding box center [398, 232] width 1 height 1
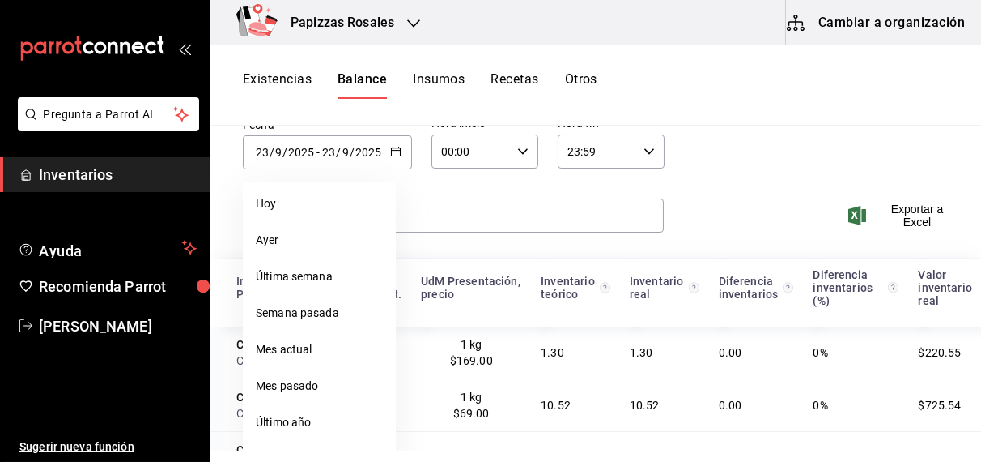
scroll to position [102, 0]
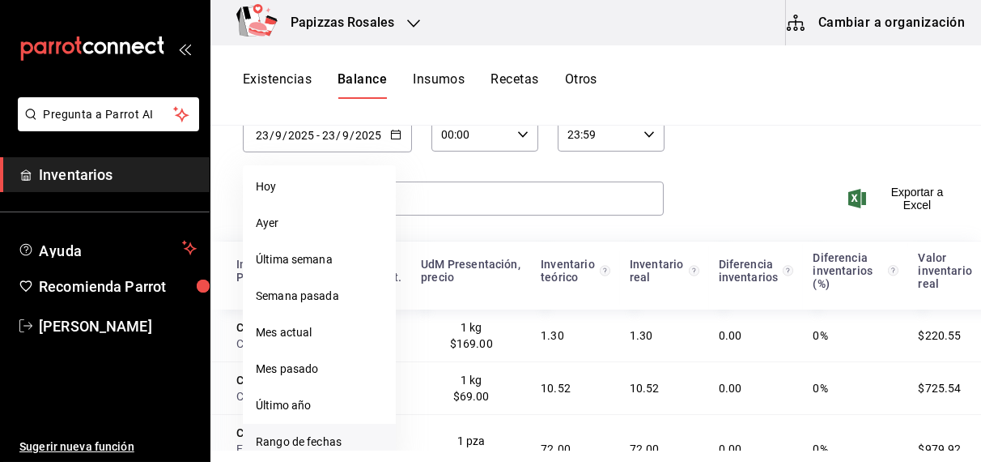
click at [316, 437] on li "Rango de fechas" at bounding box center [319, 441] width 153 height 36
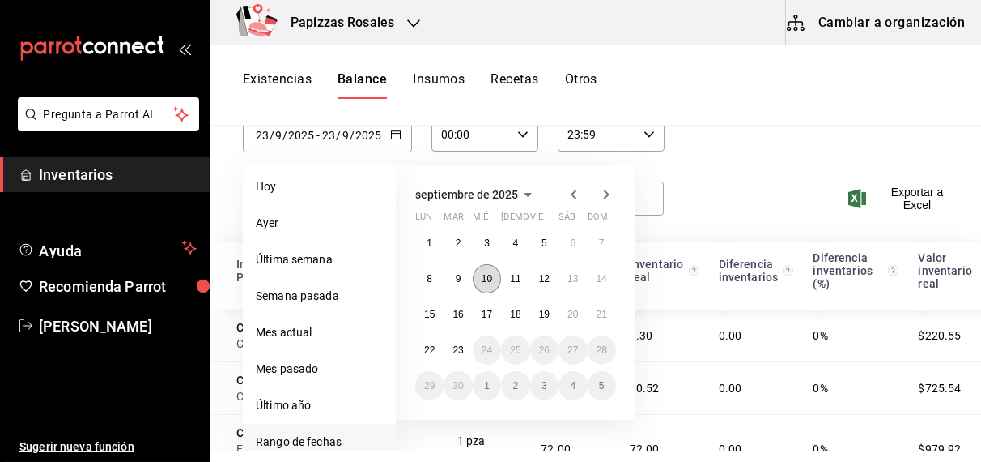
click at [487, 277] on abbr "10" at bounding box center [487, 278] width 11 height 11
click at [458, 350] on abbr "23" at bounding box center [458, 349] width 11 height 11
type input "2025-09-10"
type input "10"
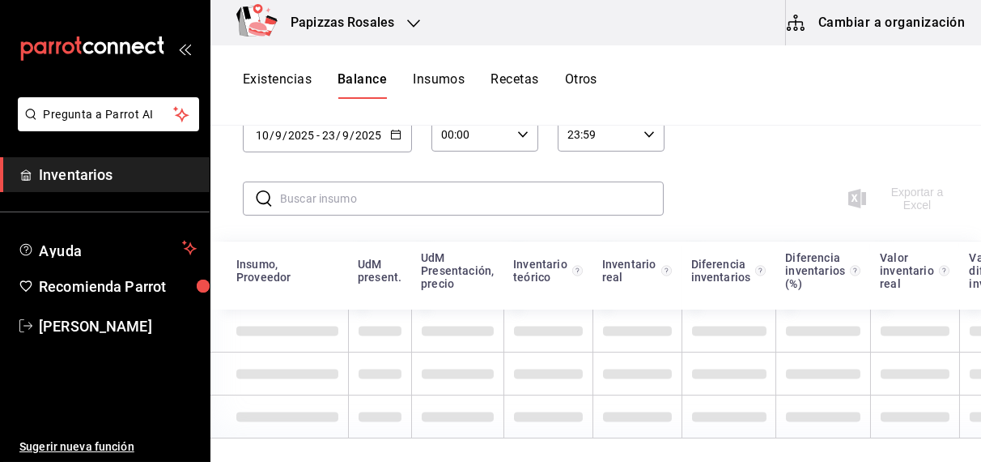
click at [517, 134] on icon "button" at bounding box center [522, 134] width 11 height 11
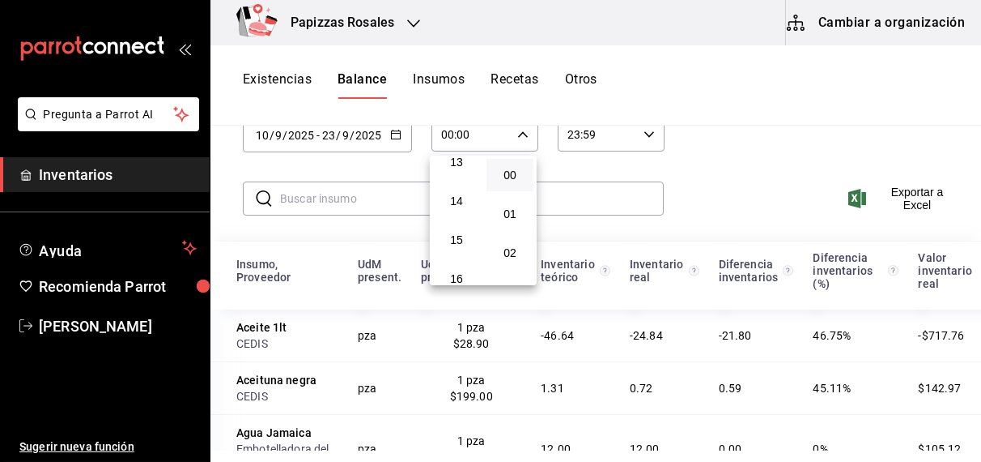
scroll to position [503, 0]
click at [460, 181] on span "13" at bounding box center [457, 177] width 28 height 13
click at [509, 236] on span "35" at bounding box center [510, 229] width 28 height 13
type input "13:35"
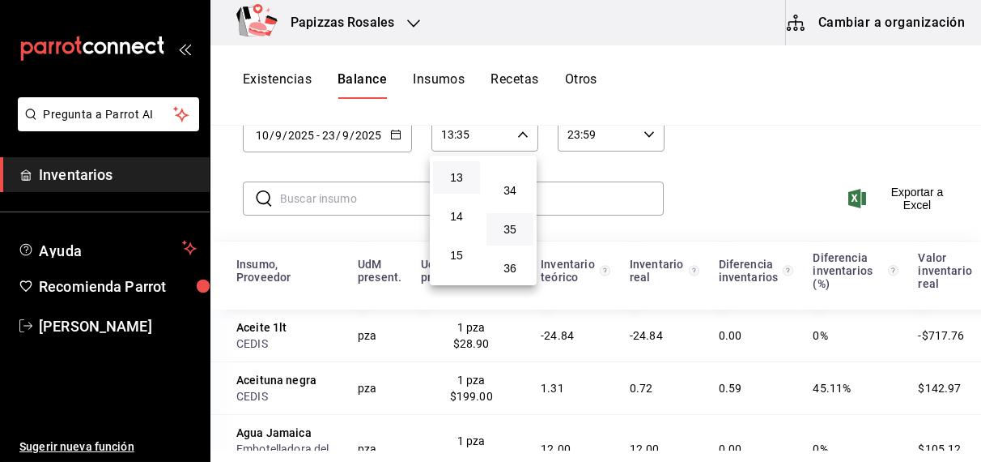
click at [909, 201] on div at bounding box center [490, 231] width 981 height 462
